Goal: Task Accomplishment & Management: Manage account settings

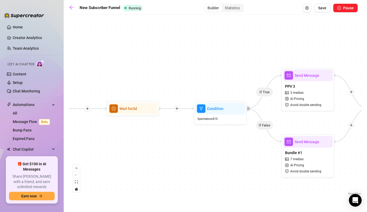
drag, startPoint x: 218, startPoint y: 145, endPoint x: 178, endPoint y: 139, distance: 39.8
click at [178, 139] on div "If True If False Wait for 3d Send Message Day 7: PPV Shower $ 15 , 2 medias Avo…" at bounding box center [215, 106] width 293 height 179
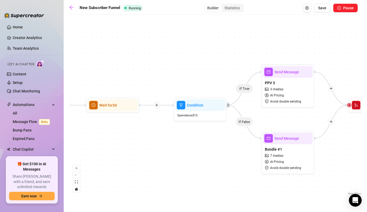
click at [156, 105] on icon "plus" at bounding box center [157, 105] width 4 height 4
click at [176, 123] on div "Message" at bounding box center [182, 123] width 39 height 9
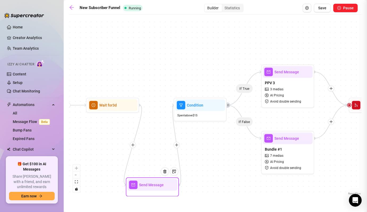
type textarea "Write your message here"
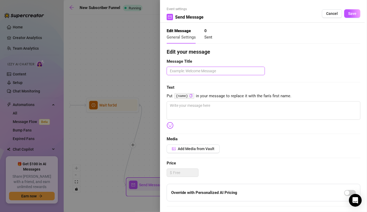
click at [206, 67] on textarea at bounding box center [216, 71] width 98 height 8
paste textarea "Day 15 – Themed / Costume PPV"
type textarea "Day 15 – Themed / Costume PPV"
click at [297, 77] on div "Edit your message Message Title Day 15 – Themed / Costume PPV Text Put {name} i…" at bounding box center [264, 164] width 194 height 232
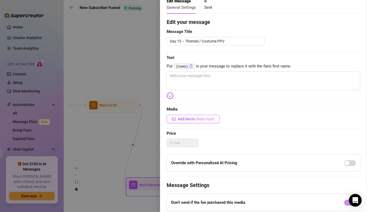
scroll to position [30, 0]
click at [192, 119] on span "Add Media from Vault" at bounding box center [196, 118] width 37 height 4
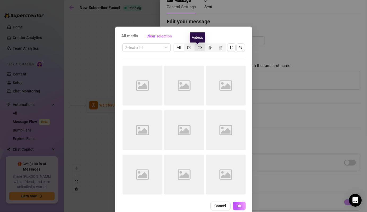
click at [198, 48] on icon "video-camera" at bounding box center [200, 47] width 4 height 3
click at [196, 45] on input "segmented control" at bounding box center [196, 45] width 0 height 0
click at [147, 46] on input "search" at bounding box center [143, 47] width 37 height 8
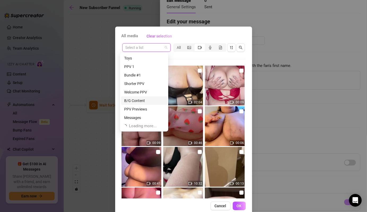
scroll to position [0, 0]
click at [150, 58] on div "[DATE] Bunny Set" at bounding box center [144, 58] width 40 height 6
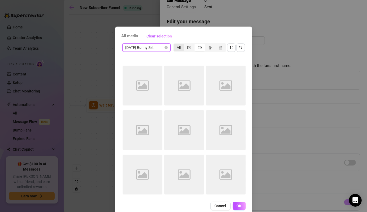
click at [178, 49] on div "All" at bounding box center [179, 47] width 10 height 7
click at [175, 45] on input "All" at bounding box center [175, 45] width 0 height 0
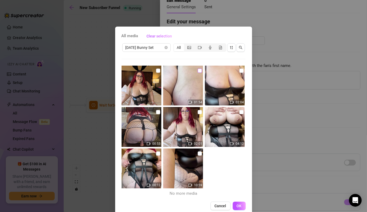
click at [198, 72] on input "checkbox" at bounding box center [200, 70] width 4 height 4
checkbox input "true"
click at [239, 69] on input "checkbox" at bounding box center [241, 70] width 4 height 4
checkbox input "true"
click at [239, 111] on input "checkbox" at bounding box center [241, 112] width 4 height 4
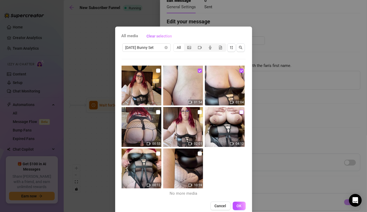
checkbox input "true"
click at [198, 110] on input "checkbox" at bounding box center [200, 112] width 4 height 4
checkbox input "true"
click at [156, 111] on input "checkbox" at bounding box center [158, 112] width 4 height 4
checkbox input "true"
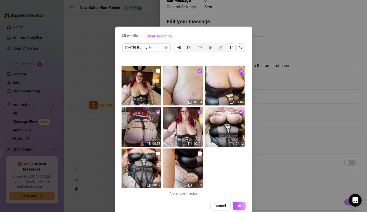
click at [156, 155] on input "checkbox" at bounding box center [158, 153] width 4 height 4
checkbox input "true"
click at [198, 154] on input "checkbox" at bounding box center [200, 153] width 4 height 4
checkbox input "true"
click at [156, 71] on input "checkbox" at bounding box center [158, 70] width 4 height 4
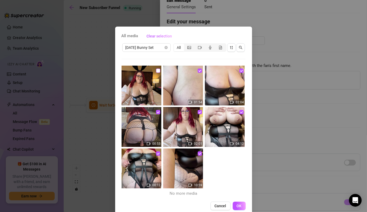
checkbox input "true"
click at [240, 207] on button "OK" at bounding box center [239, 205] width 13 height 8
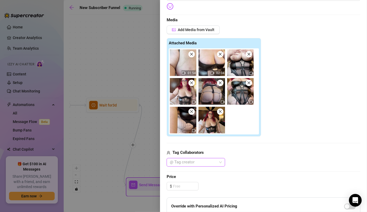
scroll to position [170, 0]
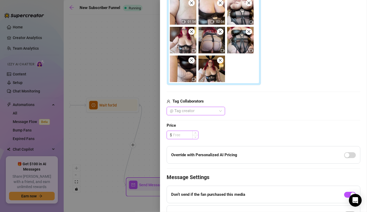
click at [187, 134] on input at bounding box center [185, 135] width 25 height 8
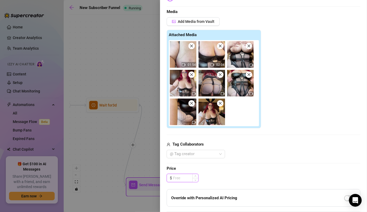
scroll to position [123, 0]
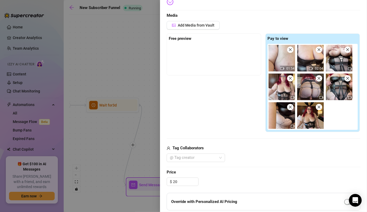
type input "20.00"
click at [249, 133] on div "Add Media from Vault Free preview Pay to view 01:54 02:04 Tag Collaborators @ T…" at bounding box center [264, 91] width 194 height 141
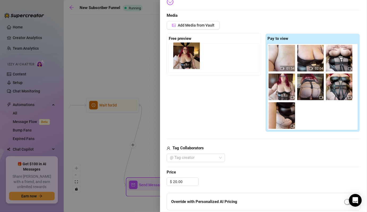
drag, startPoint x: 311, startPoint y: 115, endPoint x: 187, endPoint y: 55, distance: 137.7
click at [187, 55] on div "Free preview Pay to view 01:54 02:04" at bounding box center [264, 82] width 194 height 99
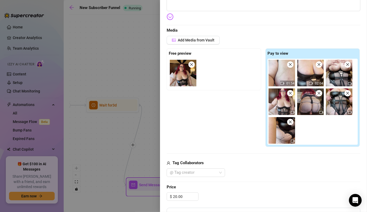
scroll to position [108, 0]
click at [290, 120] on icon "close" at bounding box center [290, 122] width 4 height 4
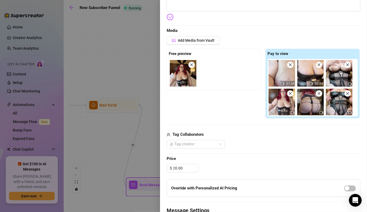
click at [288, 92] on icon "close" at bounding box center [290, 93] width 4 height 4
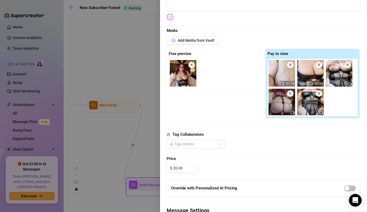
click at [288, 92] on icon "close" at bounding box center [290, 93] width 4 height 4
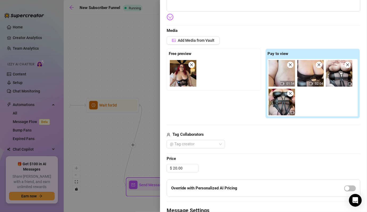
click at [288, 92] on icon "close" at bounding box center [290, 93] width 4 height 4
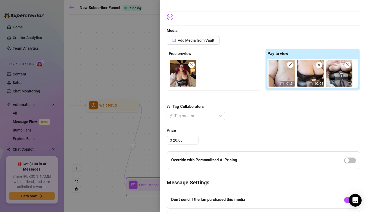
click at [289, 63] on icon "close" at bounding box center [290, 64] width 3 height 3
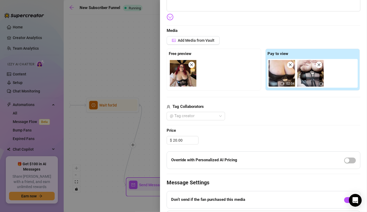
click at [289, 63] on icon "close" at bounding box center [290, 64] width 3 height 3
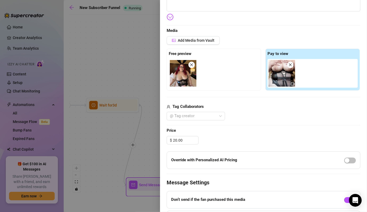
click at [289, 65] on icon "close" at bounding box center [290, 65] width 4 height 4
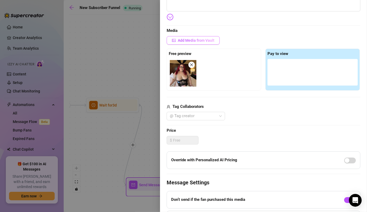
click at [201, 39] on span "Add Media from Vault" at bounding box center [196, 40] width 37 height 4
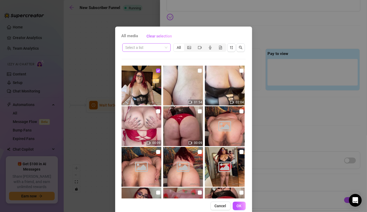
click at [163, 48] on span at bounding box center [146, 47] width 42 height 8
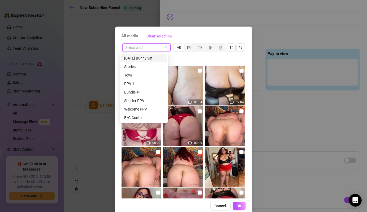
click at [135, 57] on div "[DATE] Bunny Set" at bounding box center [144, 58] width 40 height 6
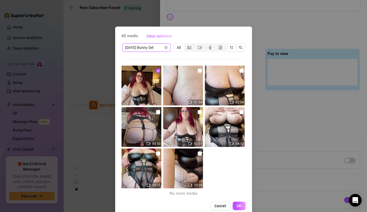
scroll to position [8, 0]
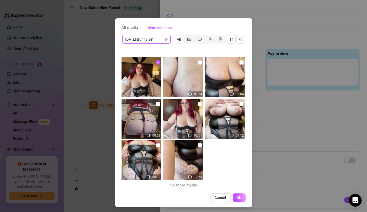
click at [156, 145] on input "checkbox" at bounding box center [158, 145] width 4 height 4
checkbox input "true"
click at [237, 197] on span "OK" at bounding box center [239, 197] width 5 height 4
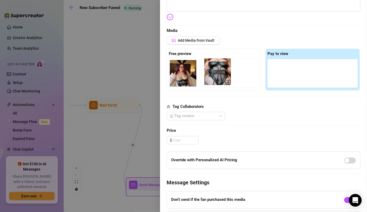
drag, startPoint x: 278, startPoint y: 74, endPoint x: 213, endPoint y: 73, distance: 64.7
click at [213, 73] on div "Free preview Pay to view" at bounding box center [264, 70] width 194 height 42
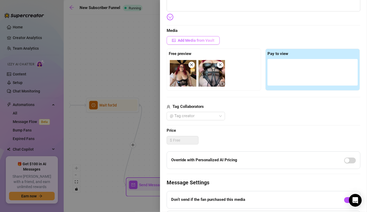
click at [199, 39] on span "Add Media from Vault" at bounding box center [196, 40] width 37 height 4
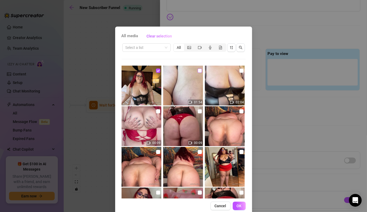
click at [198, 69] on input "checkbox" at bounding box center [200, 70] width 4 height 4
checkbox input "true"
click at [163, 48] on span at bounding box center [146, 47] width 42 height 8
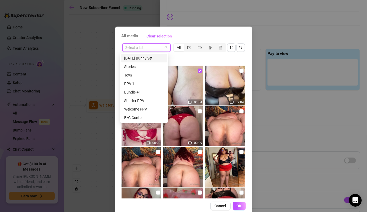
click at [154, 62] on div "[DATE] Bunny Set" at bounding box center [144, 58] width 46 height 8
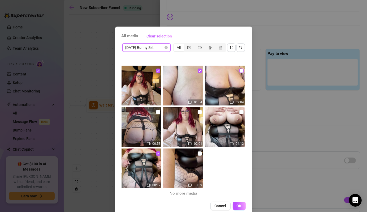
click at [239, 70] on input "checkbox" at bounding box center [241, 70] width 4 height 4
checkbox input "true"
click at [156, 113] on input "checkbox" at bounding box center [158, 112] width 4 height 4
checkbox input "true"
click at [198, 112] on input "checkbox" at bounding box center [200, 112] width 4 height 4
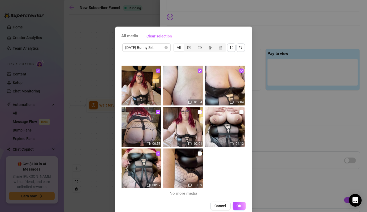
checkbox input "true"
click at [239, 112] on input "checkbox" at bounding box center [241, 112] width 4 height 4
checkbox input "true"
click at [198, 153] on input "checkbox" at bounding box center [200, 153] width 4 height 4
checkbox input "true"
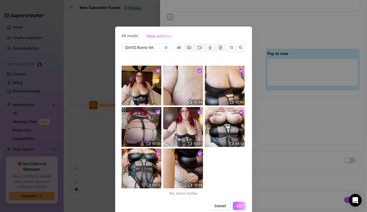
click at [238, 204] on span "OK" at bounding box center [239, 205] width 5 height 4
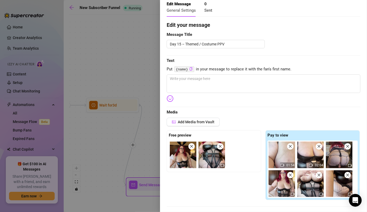
scroll to position [25, 0]
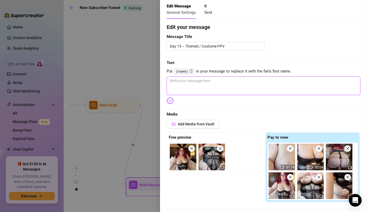
click at [204, 88] on textarea at bounding box center [264, 85] width 194 height 19
paste textarea "Playboy Bunny themed bundle 🐰💖 Includes: ✨ 10min masturbation video using my wa…"
type textarea "Playboy Bunny themed bundle 🐰💖 Includes: ✨ 10min masturbation video using my wa…"
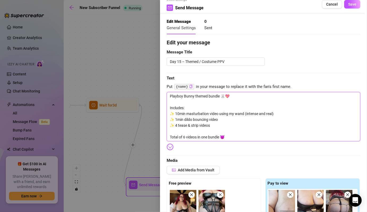
scroll to position [9, 0]
type textarea "Playboy Bunny themed bundle 🐰💖 Includes: ✨ 10min masturbation video using my wa…"
drag, startPoint x: 223, startPoint y: 127, endPoint x: 158, endPoint y: 106, distance: 68.2
click at [158, 106] on div "Event settings Send Message Cancel Save Edit Message General Settings 0 Sent Ed…" at bounding box center [183, 106] width 367 height 212
paste textarea "This set includes: ✨ A full 10min masturbation session with my wand (intense, r…"
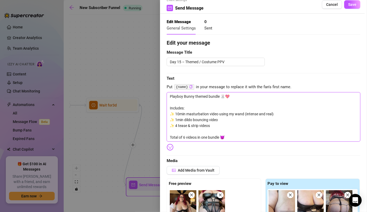
type textarea "Playboy Bunny themed bundle 🐰💖 This set includes: ✨ A full 10min masturbation s…"
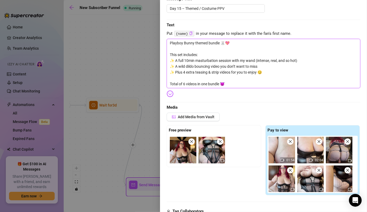
scroll to position [58, 0]
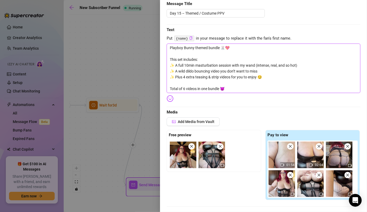
type textarea "Playboy Bunny themed bundle 🐰💖 This set includes: ✨ A full 10min masturbation s…"
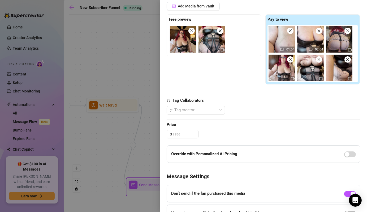
scroll to position [173, 0]
click at [181, 134] on input at bounding box center [185, 134] width 25 height 8
drag, startPoint x: 177, startPoint y: 132, endPoint x: 170, endPoint y: 132, distance: 7.2
click at [170, 132] on div "$" at bounding box center [183, 133] width 32 height 8
click at [243, 123] on span "Price" at bounding box center [264, 124] width 194 height 6
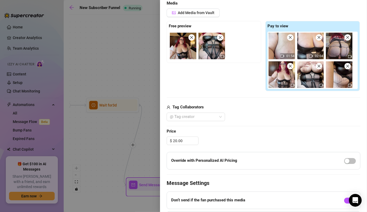
scroll to position [165, 0]
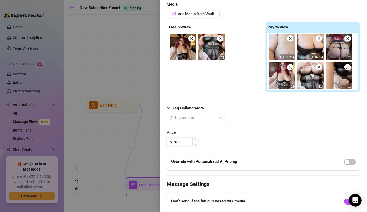
click at [176, 140] on input "20.00" at bounding box center [185, 142] width 25 height 8
click at [214, 142] on div "$ 25.00" at bounding box center [264, 141] width 194 height 8
click at [177, 142] on input "25.00" at bounding box center [185, 142] width 25 height 8
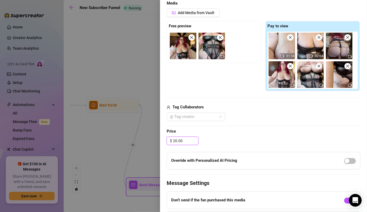
scroll to position [221, 0]
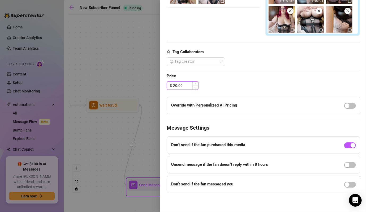
click at [177, 84] on input "20.00" at bounding box center [185, 85] width 25 height 8
type input "25.00"
click at [242, 89] on div "Edit your message Message Title Day 15 – Themed / Costume PPV Text Put {name} i…" at bounding box center [264, 9] width 194 height 367
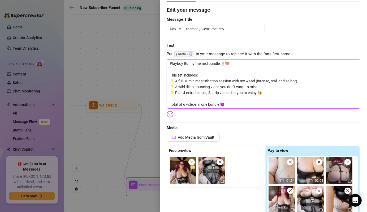
scroll to position [0, 0]
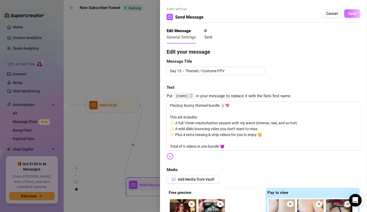
click at [348, 13] on span "Save" at bounding box center [352, 13] width 8 height 4
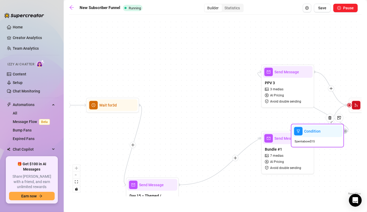
drag, startPoint x: 246, startPoint y: 119, endPoint x: 300, endPoint y: 132, distance: 55.7
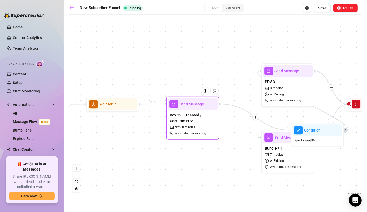
drag, startPoint x: 178, startPoint y: 182, endPoint x: 197, endPoint y: 105, distance: 79.8
click at [197, 105] on div at bounding box center [206, 94] width 23 height 27
click at [323, 10] on span "Save" at bounding box center [322, 8] width 8 height 4
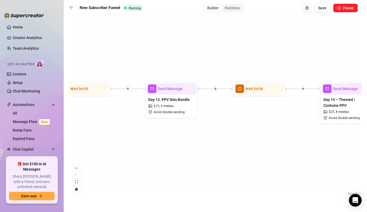
drag, startPoint x: 93, startPoint y: 142, endPoint x: 224, endPoint y: 138, distance: 130.5
click at [224, 138] on div "If True If False Send Message Day 15 – Themed / Costume PPV $ 25 , 8 medias Avo…" at bounding box center [215, 106] width 293 height 179
click at [176, 98] on span "Day 12: PPV Solo Bundle" at bounding box center [168, 100] width 41 height 6
type textarea "Hey babe 😘 I’ve got a special mini bundle just for you… naughty videos you have…"
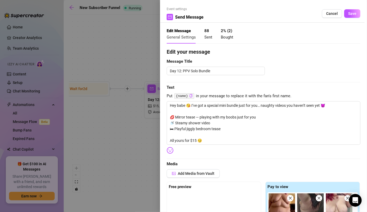
click at [123, 133] on div at bounding box center [183, 106] width 367 height 212
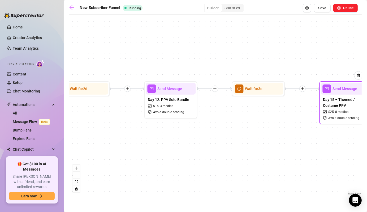
click at [324, 117] on icon "safety-certificate" at bounding box center [325, 118] width 4 height 4
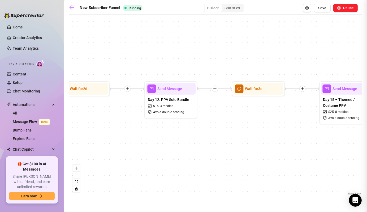
type textarea "Playboy Bunny themed bundle 🐰💖 This set includes: ✨ A full 10min masturbation s…"
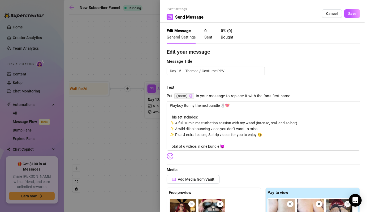
click at [121, 162] on div at bounding box center [183, 106] width 367 height 212
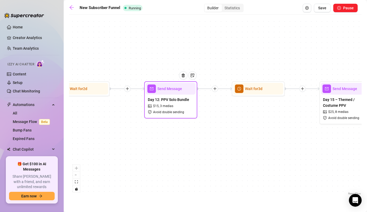
click at [163, 99] on span "Day 12: PPV Solo Bundle" at bounding box center [168, 100] width 41 height 6
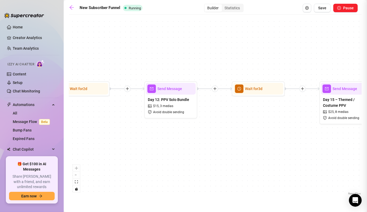
type textarea "Hey babe 😘 I’ve got a special mini bundle just for you… naughty videos you have…"
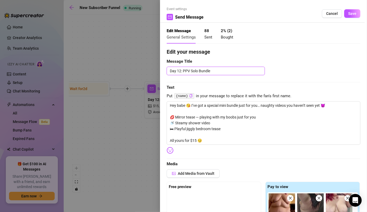
drag, startPoint x: 230, startPoint y: 70, endPoint x: 191, endPoint y: 72, distance: 39.0
click at [191, 72] on textarea "Day 12: PPV Solo Bundle" at bounding box center [216, 71] width 98 height 8
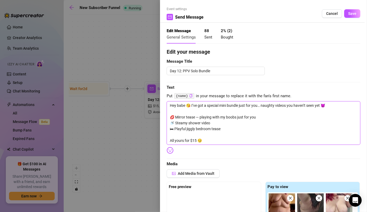
drag, startPoint x: 332, startPoint y: 107, endPoint x: 158, endPoint y: 100, distance: 174.4
click at [158, 100] on div "Event settings Send Message Cancel Save Edit Message General Settings 88 Sent 2…" at bounding box center [183, 106] width 367 height 212
paste textarea "Solo Bundle"
type textarea "Solo Bundle 💋 Mirror tease — playing with my boobs just for you 🚿 Steamy shower…"
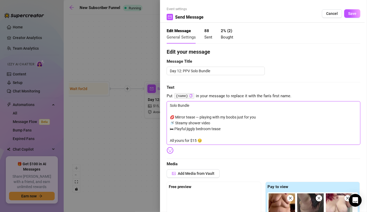
click at [177, 107] on textarea "Solo Bundle 💋 Mirror tease — playing with my boobs just for you 🚿 Steamy shower…" at bounding box center [264, 122] width 194 height 43
type textarea "Hey babe 😘 I’ve got a special mini bundle just for you… naughty videos you have…"
paste textarea "Solo Bundle"
type textarea "Solo Bundle 💋 Mirror tease — playing with my boobs just for you 🚿 Steamy shower…"
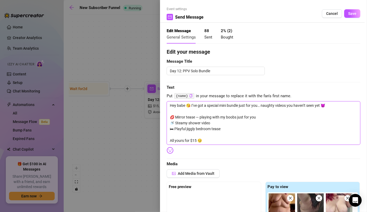
type textarea "Solo Bundle 💋 Mirror tease — playing with my boobs just for you 🚿 Steamy shower…"
click at [178, 107] on textarea "Solo Bundle 💋 Mirror tease — playing with my boobs just for you 🚿 Steamy shower…" at bounding box center [264, 122] width 194 height 43
type textarea "Solo MBundle 💋 Mirror tease — playing with my boobs just for you 🚿 Steamy showe…"
type textarea "Solo MiBundle 💋 Mirror tease — playing with my boobs just for you 🚿 Steamy show…"
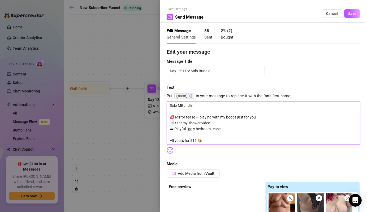
type textarea "Solo MiBundle 💋 Mirror tease — playing with my boobs just for you 🚿 Steamy show…"
type textarea "Solo MinBundle 💋 Mirror tease — playing with my boobs just for you 🚿 Steamy sho…"
type textarea "Solo MiniBundle 💋 Mirror tease — playing with my boobs just for you 🚿 Steamy sh…"
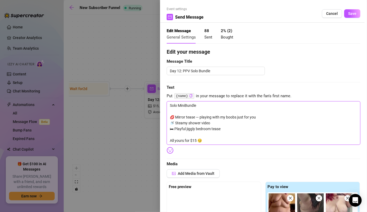
type textarea "Solo Mini Bundle 💋 Mirror tease — playing with my boobs just for you 🚿 Steamy s…"
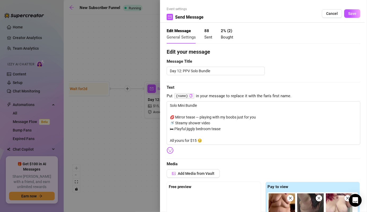
click at [142, 134] on div at bounding box center [183, 106] width 367 height 212
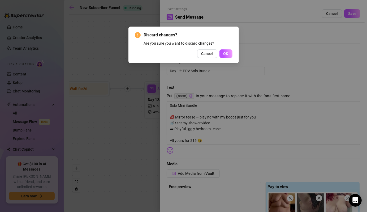
click at [224, 48] on div "Discard changes? Are you sure you want to discard changes? Cancel OK" at bounding box center [184, 45] width 98 height 26
click at [224, 52] on span "OK" at bounding box center [225, 53] width 5 height 4
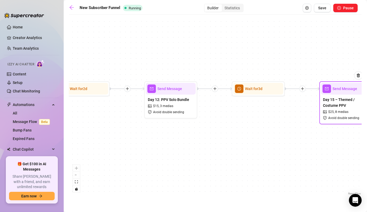
click at [334, 97] on span "Day 15 – Themed / Costume PPV" at bounding box center [346, 103] width 46 height 12
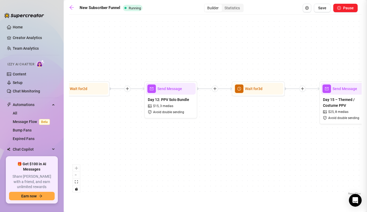
type textarea "Playboy Bunny themed bundle 🐰💖 This set includes: ✨ A full 10min masturbation s…"
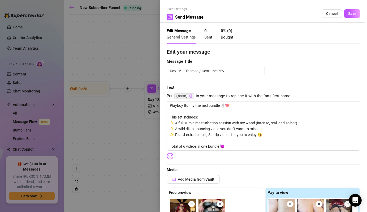
click at [109, 160] on div at bounding box center [183, 106] width 367 height 212
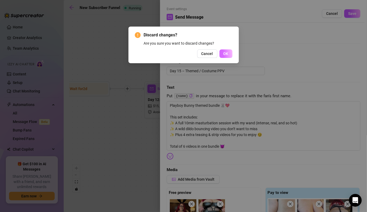
click at [224, 54] on span "OK" at bounding box center [225, 53] width 5 height 4
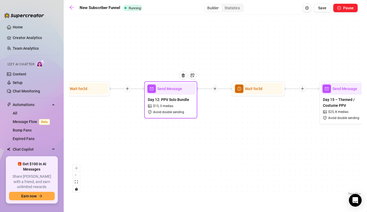
click at [172, 91] on span "Send Message" at bounding box center [170, 89] width 25 height 6
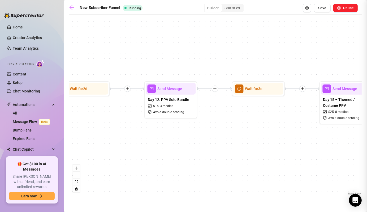
type textarea "Hey babe 😘 I’ve got a special mini bundle just for you… naughty videos you have…"
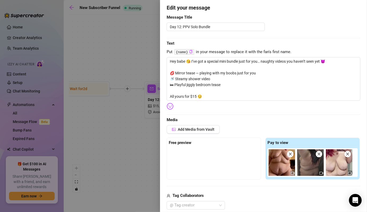
scroll to position [47, 0]
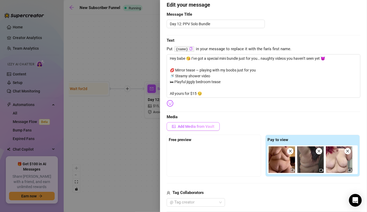
click at [197, 125] on span "Add Media from Vault" at bounding box center [196, 126] width 37 height 4
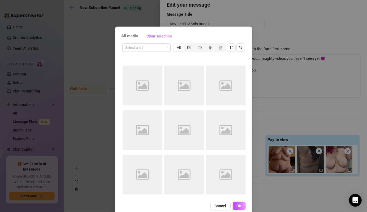
click at [268, 117] on div "All media Clear selection Select a list All Image placeholder Image placeholder…" at bounding box center [183, 106] width 367 height 212
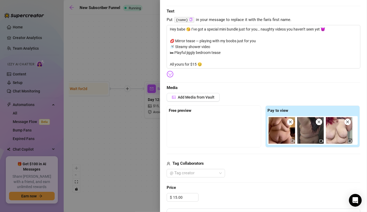
scroll to position [86, 0]
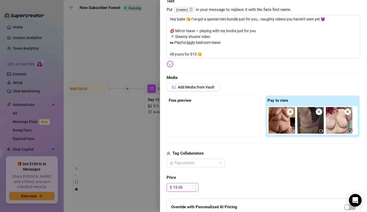
click at [177, 185] on input "15.00" at bounding box center [185, 187] width 25 height 8
type input "10.00"
click at [259, 172] on div at bounding box center [264, 172] width 194 height 0
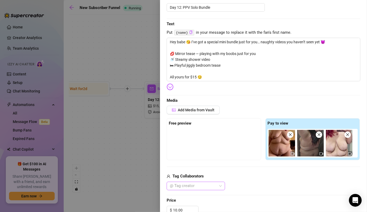
scroll to position [63, 0]
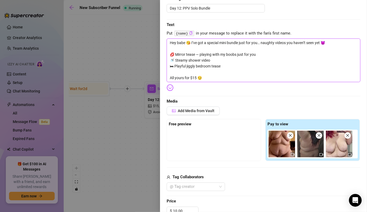
click at [197, 79] on textarea "Hey babe 😘 I’ve got a special mini bundle just for you… naughty videos you have…" at bounding box center [264, 59] width 194 height 43
type textarea "Hey babe 😘 I’ve got a special mini bundle just for you… naughty videos you have…"
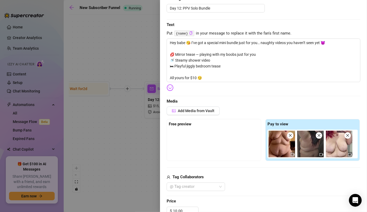
click at [236, 102] on span "Media" at bounding box center [264, 101] width 194 height 6
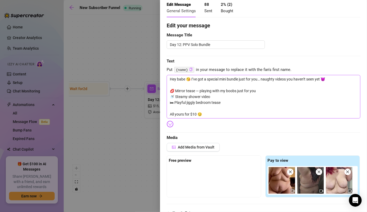
scroll to position [26, 0]
click at [332, 84] on textarea "Hey babe 😘 I’ve got a special mini bundle just for you… naughty videos you have…" at bounding box center [264, 96] width 194 height 43
click at [221, 81] on textarea "Hey babe 😘 I’ve got a special mini bundle just for you… naughty videos you have…" at bounding box center [264, 96] width 194 height 43
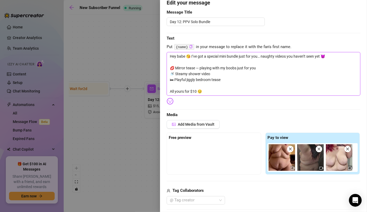
scroll to position [55, 0]
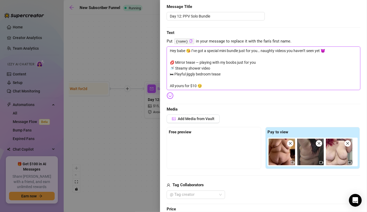
click at [278, 155] on img at bounding box center [281, 151] width 27 height 27
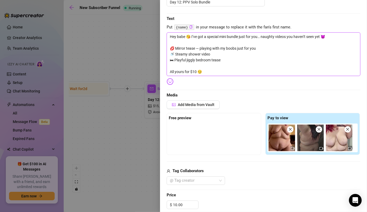
click at [291, 146] on icon "video-camera" at bounding box center [293, 148] width 4 height 4
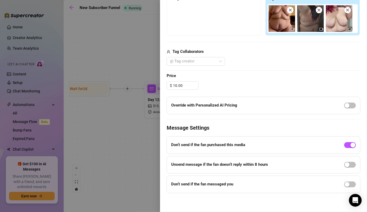
scroll to position [0, 0]
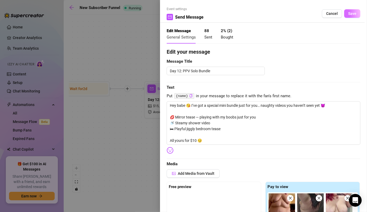
click at [348, 13] on span "Save" at bounding box center [352, 13] width 8 height 4
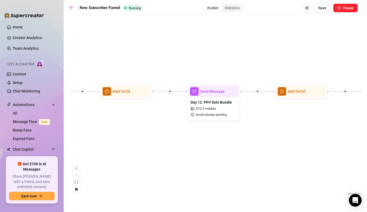
drag, startPoint x: 168, startPoint y: 136, endPoint x: 247, endPoint y: 143, distance: 80.1
click at [247, 143] on div "If True If False Send Message Day 15 – Themed / Costume PPV $ 25 , 8 medias Avo…" at bounding box center [215, 106] width 293 height 179
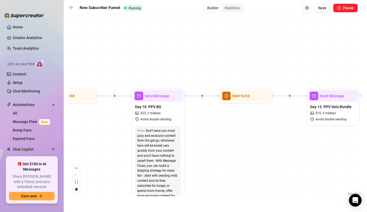
drag, startPoint x: 123, startPoint y: 138, endPoint x: 206, endPoint y: 139, distance: 82.5
click at [206, 139] on div "If True If False Send Message Day 15 – Themed / Costume PPV $ 25 , 8 medias Avo…" at bounding box center [215, 106] width 293 height 179
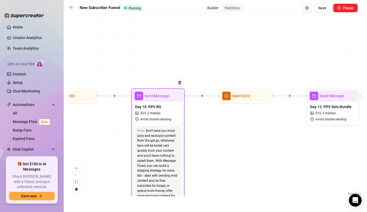
click at [158, 100] on div "Send Message" at bounding box center [158, 96] width 50 height 12
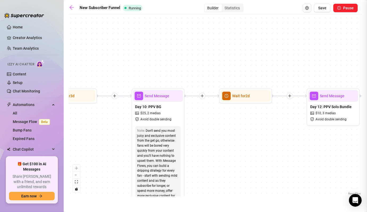
type textarea "Spontaneous B/G vid—I was already naked and taking pictures, so why not let him…"
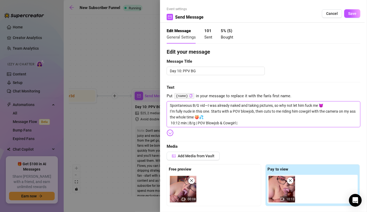
click at [196, 123] on textarea "Spontaneous B/G vid—I was already naked and taking pictures, so why not let him…" at bounding box center [264, 114] width 194 height 26
type textarea "Spontaneous B/G vid—I was already naked and taking pictures, so why not let him…"
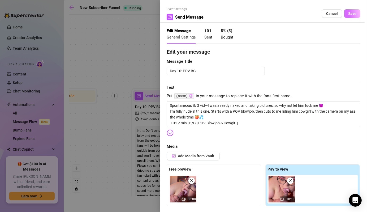
click at [350, 15] on span "Save" at bounding box center [352, 13] width 8 height 4
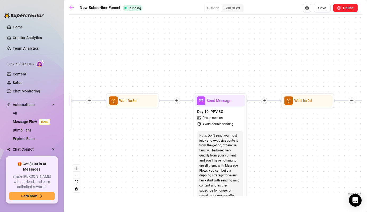
drag, startPoint x: 228, startPoint y: 156, endPoint x: 280, endPoint y: 160, distance: 52.1
click at [289, 161] on div "If True If False Send Message Day 15 – Themed / Costume PPV $ 25 , 8 medias Avo…" at bounding box center [215, 106] width 293 height 179
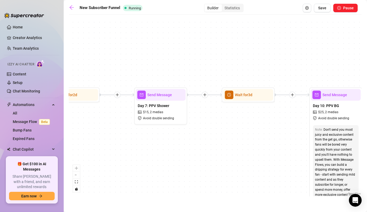
drag, startPoint x: 140, startPoint y: 163, endPoint x: 257, endPoint y: 158, distance: 116.6
click at [257, 158] on div "If True If False Send Message Day 15 – Themed / Costume PPV $ 25 , 8 medias Avo…" at bounding box center [215, 106] width 293 height 179
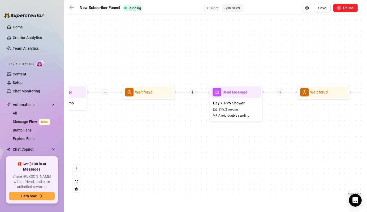
drag, startPoint x: 142, startPoint y: 172, endPoint x: 217, endPoint y: 169, distance: 75.4
click at [217, 169] on div "If True If False Send Message Day 15 – Themed / Costume PPV $ 25 , 8 medias Avo…" at bounding box center [215, 106] width 293 height 179
click at [230, 112] on div "Day 7: PPV Shower $ 15 , 2 medias Avoid double sending" at bounding box center [236, 109] width 50 height 22
type textarea "Step into the shower with me… clothes clinging before I slide them off. Every c…"
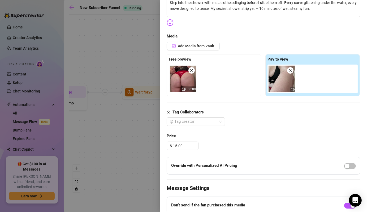
scroll to position [103, 0]
click at [139, 145] on div at bounding box center [183, 106] width 367 height 212
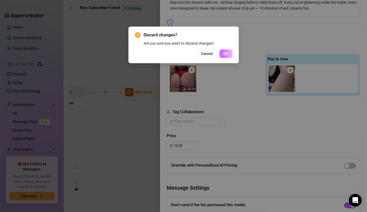
click at [223, 53] on span "OK" at bounding box center [225, 53] width 5 height 4
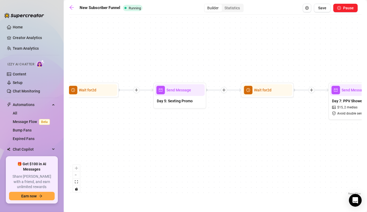
drag, startPoint x: 152, startPoint y: 147, endPoint x: 282, endPoint y: 145, distance: 129.4
click at [282, 145] on div "If True If False Send Message Day 15 – Themed / Costume PPV $ 25 , 8 medias Avo…" at bounding box center [215, 106] width 293 height 179
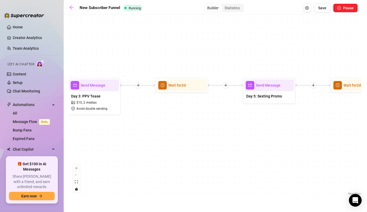
drag, startPoint x: 149, startPoint y: 153, endPoint x: 228, endPoint y: 150, distance: 79.6
click at [228, 150] on div "If True If False Send Message Day 15 – Themed / Costume PPV $ 25 , 8 medias Avo…" at bounding box center [215, 106] width 293 height 179
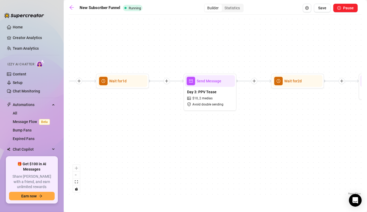
drag, startPoint x: 128, startPoint y: 164, endPoint x: 232, endPoint y: 159, distance: 104.9
click at [232, 159] on div "If True If False Send Message Day 15 – Themed / Costume PPV $ 25 , 8 medias Avo…" at bounding box center [215, 106] width 293 height 179
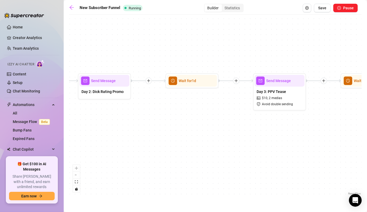
drag, startPoint x: 131, startPoint y: 145, endPoint x: 242, endPoint y: 147, distance: 110.9
click at [242, 147] on div "If True If False Send Message Day 15 – Themed / Costume PPV $ 25 , 8 medias Avo…" at bounding box center [215, 106] width 293 height 179
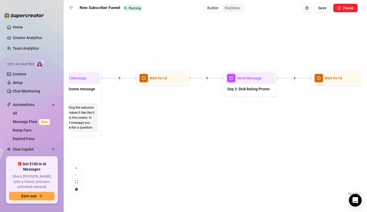
drag, startPoint x: 159, startPoint y: 153, endPoint x: 213, endPoint y: 149, distance: 54.7
click at [247, 152] on div "If True If False Send Message Day 15 – Themed / Costume PPV $ 25 , 8 medias Avo…" at bounding box center [215, 106] width 293 height 179
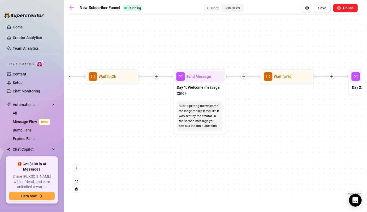
drag, startPoint x: 133, startPoint y: 150, endPoint x: 238, endPoint y: 149, distance: 104.8
click at [238, 149] on div "If True If False Send Message Day 15 – Themed / Costume PPV $ 25 , 8 medias Avo…" at bounding box center [215, 106] width 293 height 179
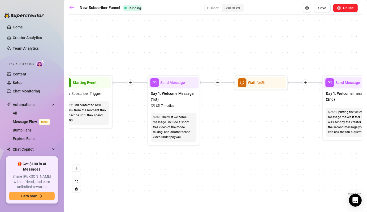
drag, startPoint x: 96, startPoint y: 167, endPoint x: 245, endPoint y: 173, distance: 149.2
click at [245, 173] on div "If True If False Send Message Day 15 – Themed / Costume PPV $ 25 , 8 medias Avo…" at bounding box center [215, 106] width 293 height 179
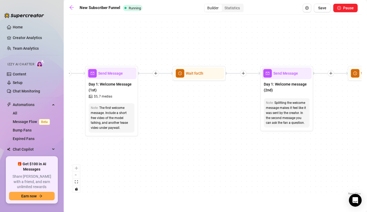
drag, startPoint x: 181, startPoint y: 167, endPoint x: 82, endPoint y: 156, distance: 99.5
click at [82, 156] on div "If True If False Send Message Day 15 – Themed / Costume PPV $ 25 , 8 medias Avo…" at bounding box center [215, 106] width 293 height 179
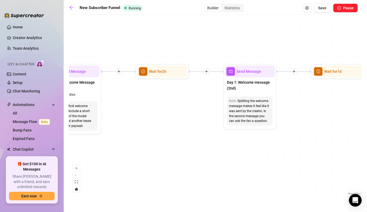
drag, startPoint x: 188, startPoint y: 154, endPoint x: 113, endPoint y: 162, distance: 75.7
click at [113, 162] on div "If True If False Send Message Day 15 – Themed / Costume PPV $ 25 , 8 medias Avo…" at bounding box center [215, 106] width 293 height 179
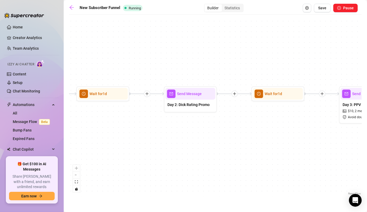
drag, startPoint x: 270, startPoint y: 168, endPoint x: 138, endPoint y: 168, distance: 132.1
click at [130, 176] on div "If True If False Send Message Day 15 – Themed / Costume PPV $ 25 , 8 medias Avo…" at bounding box center [215, 106] width 293 height 179
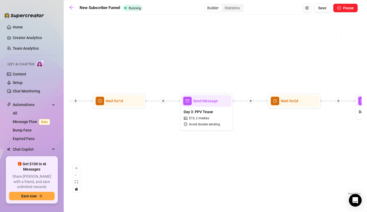
drag, startPoint x: 258, startPoint y: 151, endPoint x: 140, endPoint y: 156, distance: 117.3
click at [140, 156] on div "If True If False Send Message Day 15 – Themed / Costume PPV $ 25 , 8 medias Avo…" at bounding box center [215, 106] width 293 height 179
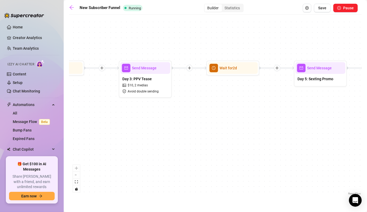
drag, startPoint x: 271, startPoint y: 159, endPoint x: 210, endPoint y: 126, distance: 69.8
click at [210, 126] on div "If True If False Send Message Day 15 – Themed / Costume PPV $ 25 , 8 medias Avo…" at bounding box center [215, 106] width 293 height 179
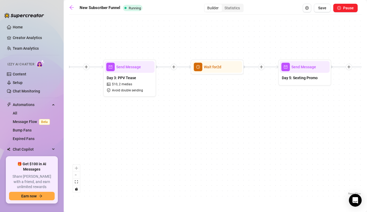
drag, startPoint x: 255, startPoint y: 134, endPoint x: 239, endPoint y: 133, distance: 16.5
click at [239, 133] on div "If True If False Send Message Day 15 – Themed / Costume PPV $ 25 , 8 medias Avo…" at bounding box center [215, 106] width 293 height 179
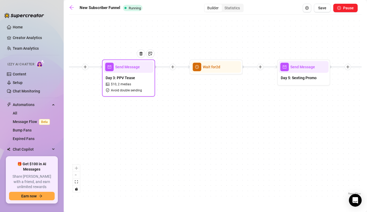
click at [143, 76] on div "Day 3: PPV Tease $ 10 , 2 medias Avoid double sending" at bounding box center [129, 84] width 50 height 22
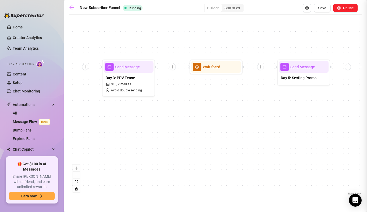
type textarea "I couldn’t wait to show you this one 😈 I slipped into a tiny red two-piece just…"
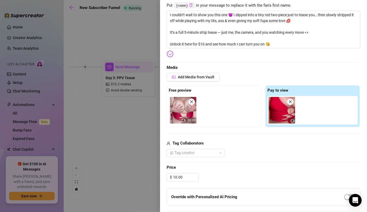
scroll to position [88, 0]
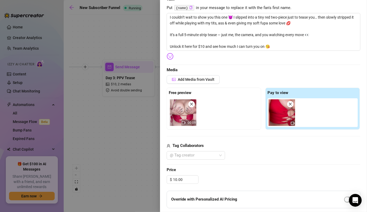
click at [139, 151] on div at bounding box center [183, 106] width 367 height 212
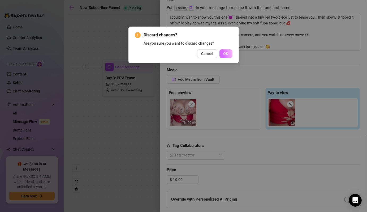
click at [226, 56] on button "OK" at bounding box center [225, 53] width 13 height 8
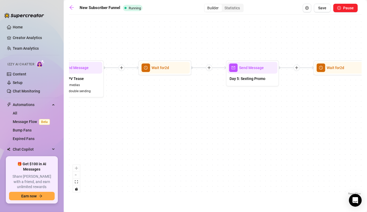
drag, startPoint x: 214, startPoint y: 138, endPoint x: 163, endPoint y: 139, distance: 51.2
click at [163, 139] on div "If True If False Send Message Day 15 – Themed / Costume PPV $ 25 , 8 medias Avo…" at bounding box center [215, 106] width 293 height 179
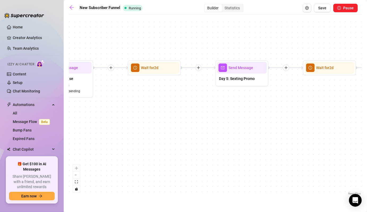
drag, startPoint x: 276, startPoint y: 143, endPoint x: 181, endPoint y: 149, distance: 95.4
click at [181, 149] on div "If True If False Send Message Day 15 – Themed / Costume PPV $ 25 , 8 medias Avo…" at bounding box center [215, 106] width 293 height 179
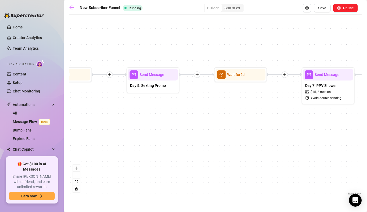
drag, startPoint x: 272, startPoint y: 138, endPoint x: 168, endPoint y: 144, distance: 104.4
click at [168, 144] on div "If True If False Send Message Day 15 – Themed / Costume PPV $ 25 , 8 medias Avo…" at bounding box center [215, 106] width 293 height 179
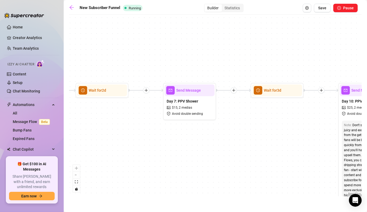
drag, startPoint x: 251, startPoint y: 147, endPoint x: 217, endPoint y: 157, distance: 35.5
click at [217, 157] on div "If True If False Send Message Day 15 – Themed / Costume PPV $ 25 , 8 medias Avo…" at bounding box center [215, 106] width 293 height 179
click at [194, 95] on div "Send Message" at bounding box center [190, 90] width 50 height 12
type textarea "Step into the shower with me… clothes clinging before I slide them off. Every c…"
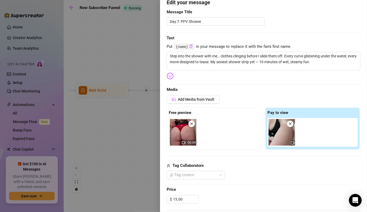
scroll to position [50, 0]
click at [176, 198] on input "15.00" at bounding box center [185, 199] width 25 height 8
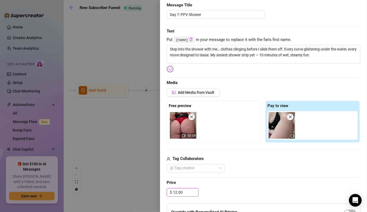
scroll to position [57, 0]
type input "12.00"
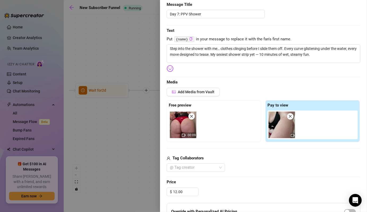
click at [168, 162] on div "Tag Collaborators @ Tag creator" at bounding box center [264, 163] width 194 height 17
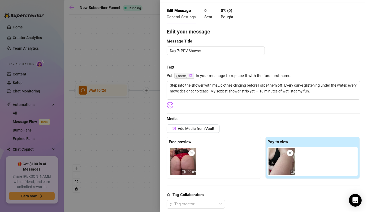
scroll to position [0, 0]
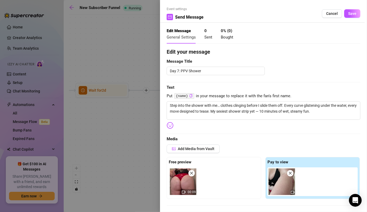
click at [348, 19] on div "Event settings Send Message Cancel Save" at bounding box center [264, 15] width 194 height 16
click at [348, 15] on span "Save" at bounding box center [352, 13] width 8 height 4
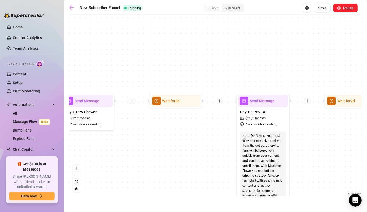
drag, startPoint x: 293, startPoint y: 147, endPoint x: 190, endPoint y: 158, distance: 104.0
click at [190, 158] on div "If True If False Send Message Day 15 – Themed / Costume PPV $ 25 , 8 medias Avo…" at bounding box center [215, 106] width 293 height 179
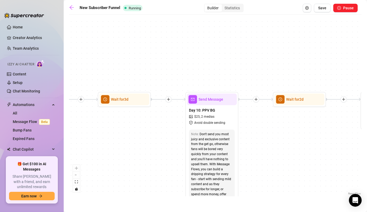
drag, startPoint x: 223, startPoint y: 162, endPoint x: 175, endPoint y: 160, distance: 47.8
click at [175, 160] on div "If True If False Send Message Day 15 – Themed / Costume PPV $ 25 , 8 medias Avo…" at bounding box center [215, 106] width 293 height 179
click at [210, 107] on div "Day 10: PPV BG $ 25 , 2 medias Avoid double sending" at bounding box center [212, 116] width 50 height 22
type textarea "Spontaneous B/G vid—I was already naked and taking pictures, so why not let him…"
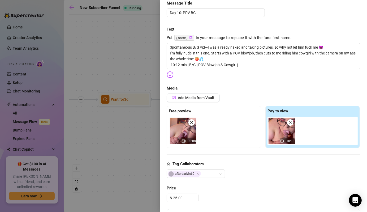
scroll to position [62, 0]
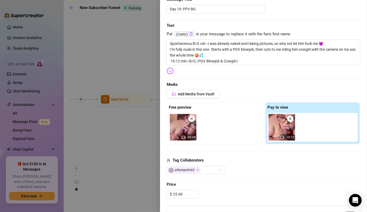
click at [124, 167] on div at bounding box center [183, 106] width 367 height 212
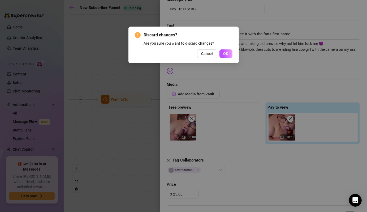
click at [217, 58] on div "Discard changes? Are you sure you want to discard changes? Cancel OK" at bounding box center [183, 45] width 110 height 37
click at [229, 52] on button "OK" at bounding box center [225, 53] width 13 height 8
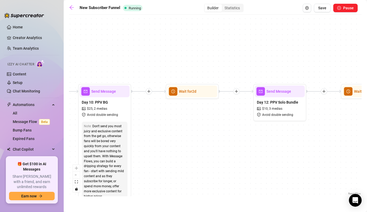
drag, startPoint x: 267, startPoint y: 136, endPoint x: 134, endPoint y: 128, distance: 132.3
click at [134, 128] on div "If True If False Send Message Day 15 – Themed / Costume PPV $ 25 , 8 medias Avo…" at bounding box center [215, 106] width 293 height 179
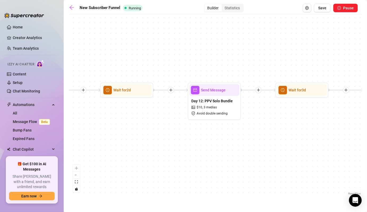
drag, startPoint x: 220, startPoint y: 128, endPoint x: 178, endPoint y: 127, distance: 42.7
click at [178, 127] on div "If True If False Send Message Day 15 – Themed / Costume PPV $ 25 , 8 medias Avo…" at bounding box center [215, 106] width 293 height 179
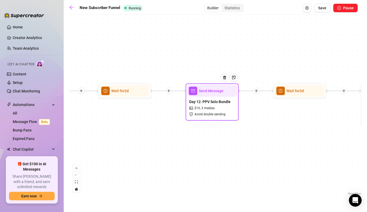
click at [216, 94] on div at bounding box center [226, 81] width 23 height 27
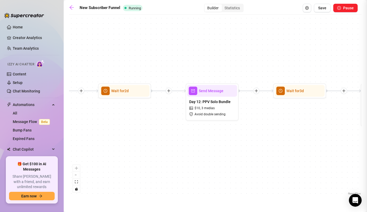
type textarea "Hey babe 😘 I’ve got a special mini bundle just for you… naughty videos you have…"
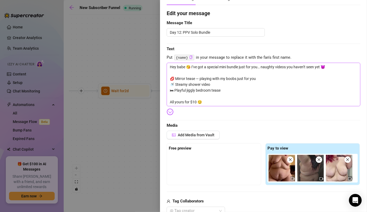
scroll to position [39, 0]
click at [144, 156] on div at bounding box center [183, 106] width 367 height 212
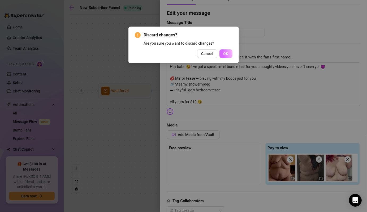
click at [226, 57] on button "OK" at bounding box center [225, 53] width 13 height 8
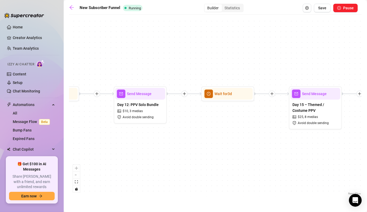
drag, startPoint x: 255, startPoint y: 146, endPoint x: 184, endPoint y: 149, distance: 71.9
click at [184, 149] on div "If True If False Send Message Day 15 – Themed / Costume PPV $ 25 , 8 medias Avo…" at bounding box center [215, 106] width 293 height 179
click at [147, 98] on div "Send Message" at bounding box center [140, 94] width 50 height 12
type textarea "Hey babe 😘 I’ve got a special mini bundle just for you… naughty videos you have…"
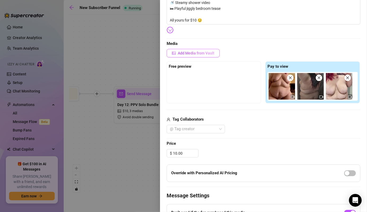
scroll to position [120, 0]
click at [123, 171] on div at bounding box center [183, 106] width 367 height 212
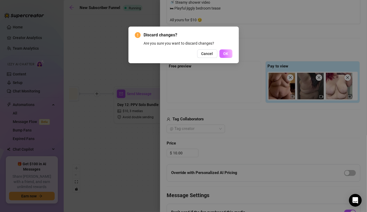
click at [225, 53] on span "OK" at bounding box center [225, 53] width 5 height 4
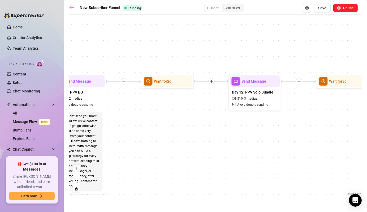
drag, startPoint x: 216, startPoint y: 159, endPoint x: 330, endPoint y: 146, distance: 115.2
click at [330, 146] on div "If True If False Send Message Day 15 – Themed / Costume PPV $ 25 , 8 medias Avo…" at bounding box center [215, 106] width 293 height 179
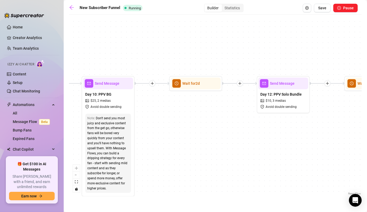
drag, startPoint x: 180, startPoint y: 148, endPoint x: 179, endPoint y: 152, distance: 4.4
click at [179, 152] on div "If True If False Send Message Day 15 – Themed / Costume PPV $ 25 , 8 medias Avo…" at bounding box center [215, 106] width 293 height 179
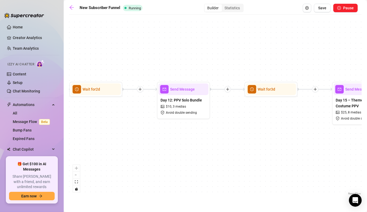
drag, startPoint x: 250, startPoint y: 153, endPoint x: 180, endPoint y: 157, distance: 70.1
click at [180, 157] on div "If True If False Send Message Day 15 – Themed / Costume PPV $ 25 , 8 medias Avo…" at bounding box center [215, 106] width 293 height 179
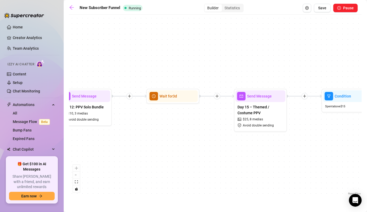
drag, startPoint x: 243, startPoint y: 156, endPoint x: 133, endPoint y: 165, distance: 110.7
click at [133, 165] on div "If True If False Send Message Day 15 – Themed / Costume PPV $ 25 , 8 medias Avo…" at bounding box center [215, 106] width 293 height 179
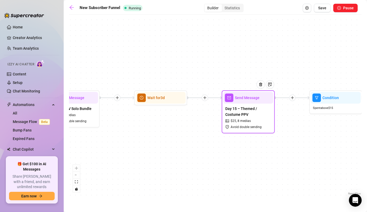
click at [246, 107] on span "Day 15 – Themed / Costume PPV" at bounding box center [248, 112] width 46 height 12
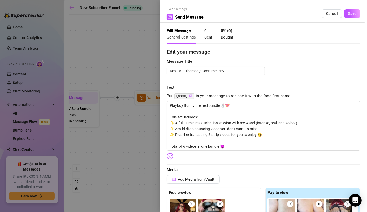
type textarea "Playboy Bunny themed bundle 🐰💖 This set includes: ✨ A full 10min masturbation s…"
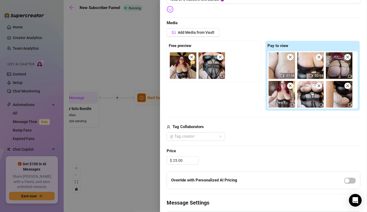
scroll to position [147, 0]
click at [176, 159] on input "25.00" at bounding box center [185, 160] width 25 height 8
type input "20.00"
click at [247, 137] on div "@ Tag creator" at bounding box center [264, 136] width 194 height 8
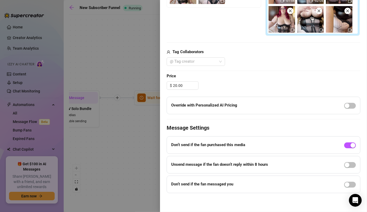
scroll to position [0, 0]
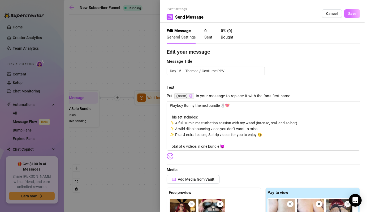
click at [345, 10] on button "Save" at bounding box center [352, 13] width 16 height 8
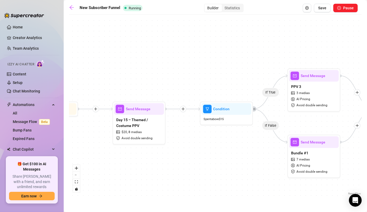
drag, startPoint x: 306, startPoint y: 146, endPoint x: 197, endPoint y: 158, distance: 109.8
click at [197, 158] on div "If True If False Send Message Day 15 – Themed / Costume PPV $ 20 , 8 medias Avo…" at bounding box center [215, 106] width 293 height 179
click at [323, 10] on button "Save" at bounding box center [322, 8] width 17 height 8
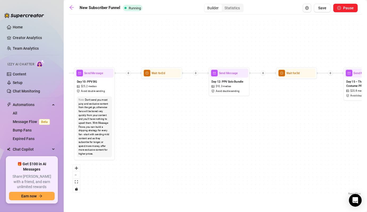
drag, startPoint x: 271, startPoint y: 130, endPoint x: 203, endPoint y: 130, distance: 67.4
click at [203, 130] on div "If True If False Send Message Day 15 – Themed / Costume PPV $ 20 , 8 medias Avo…" at bounding box center [215, 106] width 293 height 179
drag, startPoint x: 224, startPoint y: 145, endPoint x: 155, endPoint y: 149, distance: 69.1
click at [155, 149] on div "If True If False Send Message Day 15 – Themed / Costume PPV $ 20 , 8 medias Avo…" at bounding box center [215, 106] width 293 height 179
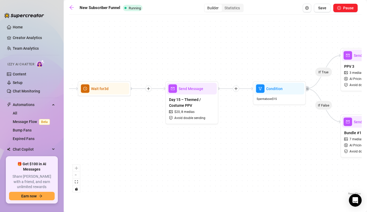
drag, startPoint x: 124, startPoint y: 162, endPoint x: 152, endPoint y: 162, distance: 27.8
click at [152, 162] on div "If True If False Send Message Day 15 – Themed / Costume PPV $ 20 , 8 medias Avo…" at bounding box center [215, 106] width 293 height 179
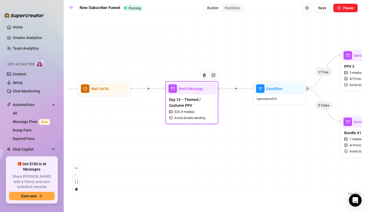
click at [189, 95] on div "Day 15 – Themed / Costume PPV $ 20 , 8 medias Avoid double sending" at bounding box center [192, 108] width 50 height 28
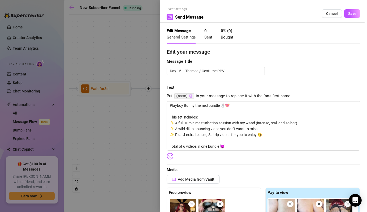
type textarea "Playboy Bunny themed bundle 🐰💖 This set includes: ✨ A full 10min masturbation s…"
click at [344, 11] on button "Save" at bounding box center [352, 13] width 16 height 8
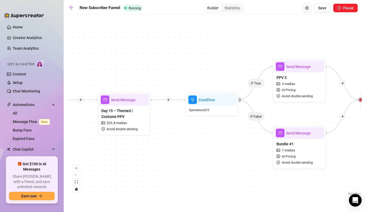
drag, startPoint x: 260, startPoint y: 50, endPoint x: 177, endPoint y: 63, distance: 83.8
click at [177, 63] on div "If True If False Send Message Day 15 – Themed / Costume PPV $ 20 , 8 medias Avo…" at bounding box center [215, 106] width 293 height 179
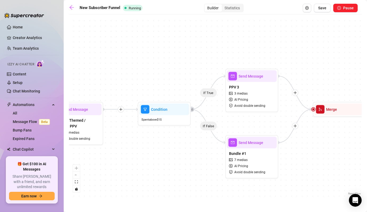
drag, startPoint x: 209, startPoint y: 71, endPoint x: 176, endPoint y: 78, distance: 33.2
click at [176, 78] on div "If True If False Send Message Day 15 – Themed / Costume PPV $ 20 , 8 medias Avo…" at bounding box center [215, 106] width 293 height 179
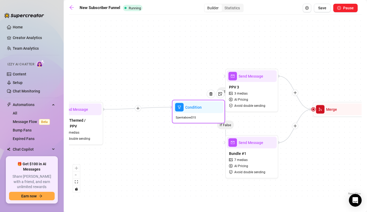
drag, startPoint x: 150, startPoint y: 114, endPoint x: 188, endPoint y: 111, distance: 38.8
click at [188, 111] on div "Condition" at bounding box center [198, 107] width 50 height 12
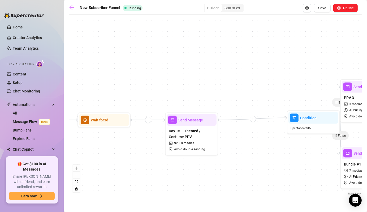
drag, startPoint x: 141, startPoint y: 149, endPoint x: 256, endPoint y: 159, distance: 115.6
click at [256, 159] on div "If True If False Send Message Day 15 – Themed / Costume PPV $ 20 , 8 medias Avo…" at bounding box center [215, 106] width 293 height 179
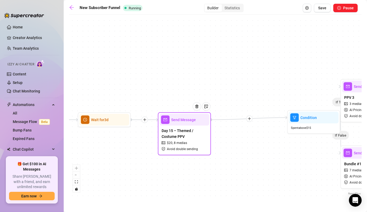
drag, startPoint x: 188, startPoint y: 124, endPoint x: 180, endPoint y: 124, distance: 8.0
click at [180, 124] on div "Send Message" at bounding box center [184, 120] width 50 height 12
click at [250, 120] on icon "plus" at bounding box center [249, 119] width 4 height 4
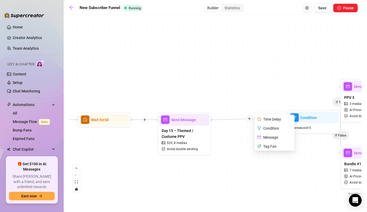
click at [268, 120] on div "Time Delay" at bounding box center [275, 119] width 39 height 9
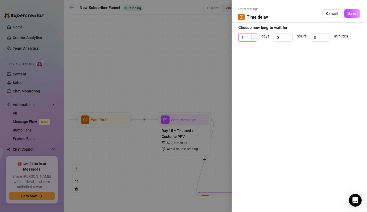
click at [256, 36] on span "Increase Value" at bounding box center [254, 35] width 6 height 5
type input "2"
click at [256, 36] on span "Increase Value" at bounding box center [254, 35] width 6 height 5
click at [352, 11] on span "Save" at bounding box center [352, 13] width 8 height 4
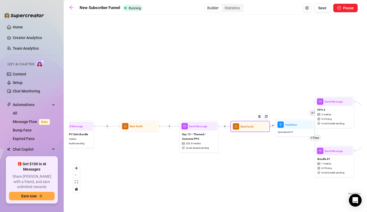
drag, startPoint x: 224, startPoint y: 185, endPoint x: 247, endPoint y: 124, distance: 64.9
click at [247, 124] on span "Wait for 2d" at bounding box center [246, 126] width 13 height 4
click at [324, 9] on span "Save" at bounding box center [322, 8] width 8 height 4
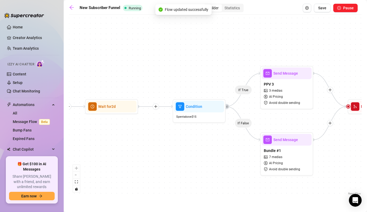
click at [223, 47] on div "If True If False Wait for 2d Send Message Day 15 – Themed / Costume PPV $ 20 , …" at bounding box center [215, 106] width 293 height 179
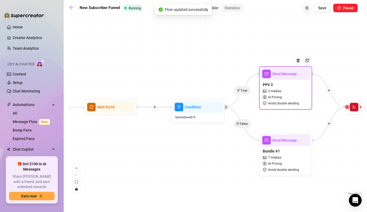
click at [287, 76] on span "Send Message" at bounding box center [284, 74] width 25 height 6
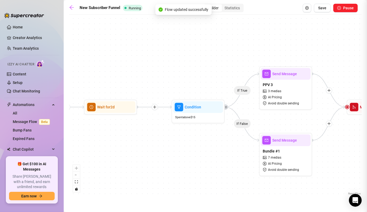
type textarea "Watch me suck some cock in this 6min POV BJ video"
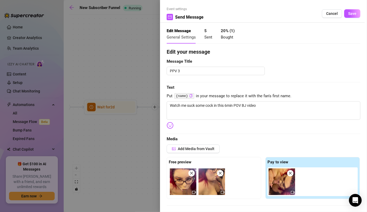
click at [154, 167] on div at bounding box center [183, 106] width 367 height 212
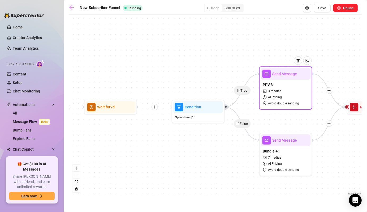
click at [297, 72] on div at bounding box center [300, 64] width 23 height 27
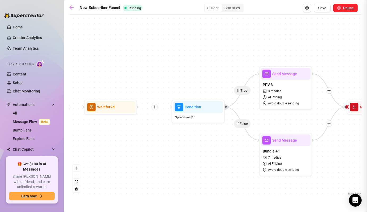
type textarea "Watch me suck some cock in this 6min POV BJ video"
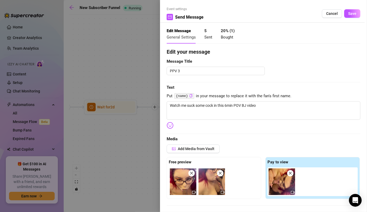
click at [147, 61] on div at bounding box center [183, 106] width 367 height 212
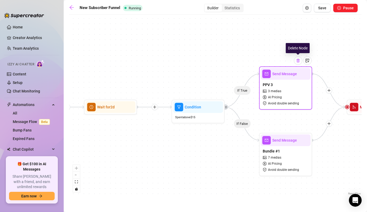
click at [299, 60] on img at bounding box center [298, 60] width 4 height 4
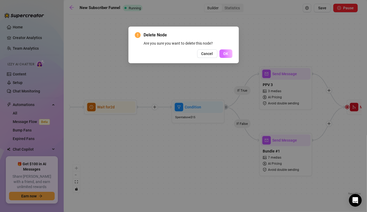
click at [224, 53] on span "OK" at bounding box center [225, 53] width 5 height 4
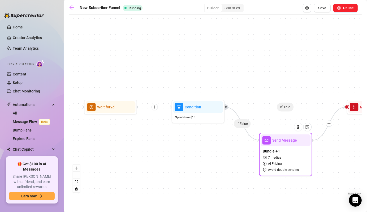
click at [283, 141] on span "Send Message" at bounding box center [284, 140] width 25 height 6
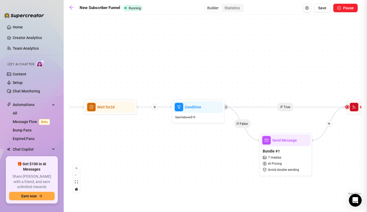
type textarea "I put together a juicy little bundle just for you {name}. 👀 It’s packed with so…"
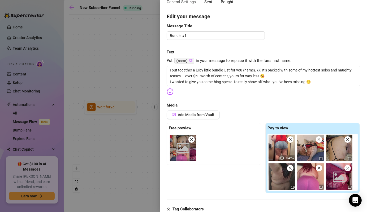
scroll to position [39, 0]
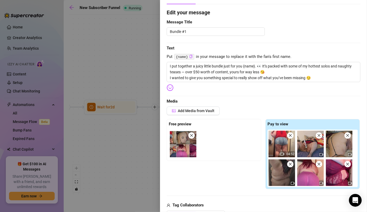
click at [132, 168] on div at bounding box center [183, 106] width 367 height 212
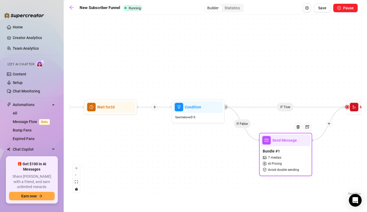
click at [295, 147] on div "Bundle #1 7 medias AI Pricing Avoid double sending" at bounding box center [286, 160] width 50 height 28
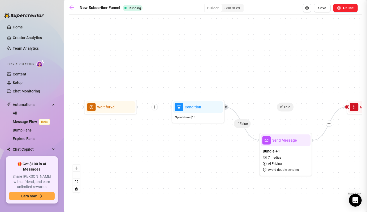
type textarea "I put together a juicy little bundle just for you {name}. 👀 It’s packed with so…"
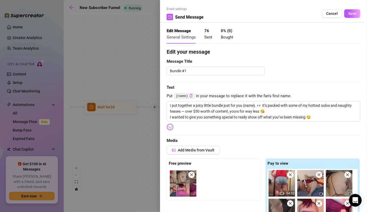
click at [138, 154] on div at bounding box center [183, 106] width 367 height 212
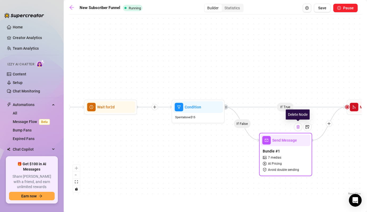
click at [297, 128] on img at bounding box center [298, 127] width 4 height 4
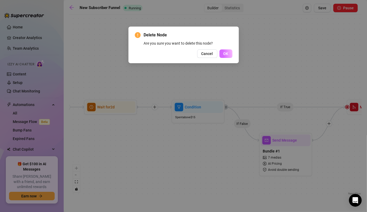
click at [227, 55] on span "OK" at bounding box center [225, 53] width 5 height 4
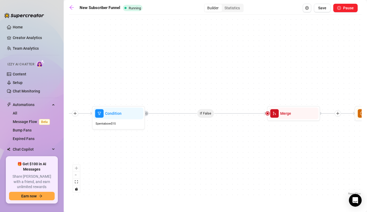
drag, startPoint x: 259, startPoint y: 78, endPoint x: 179, endPoint y: 84, distance: 80.6
click at [179, 84] on div "If True If False Wait for 2d Send Message Day 15 – Themed / Costume PPV $ 20 , …" at bounding box center [215, 106] width 293 height 179
click at [130, 102] on img at bounding box center [130, 100] width 4 height 4
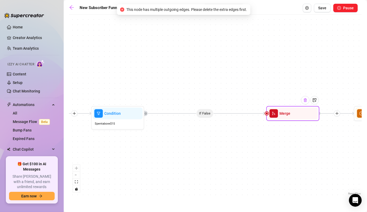
click at [306, 102] on img at bounding box center [305, 100] width 4 height 4
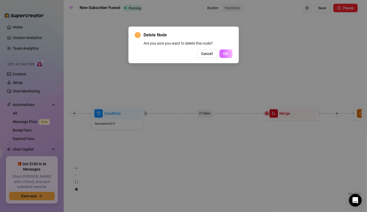
click at [230, 53] on button "OK" at bounding box center [225, 53] width 13 height 8
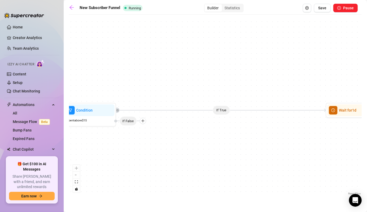
drag, startPoint x: 247, startPoint y: 87, endPoint x: 216, endPoint y: 84, distance: 31.2
click at [216, 84] on div "If True Wait for 2d Send Message Day 15 – Themed / Costume PPV $ 20 , 8 medias …" at bounding box center [215, 106] width 293 height 179
drag, startPoint x: 216, startPoint y: 90, endPoint x: 264, endPoint y: 98, distance: 49.0
click at [264, 98] on div "If True Wait for 2d Send Message Day 15 – Themed / Costume PPV $ 20 , 8 medias …" at bounding box center [215, 106] width 293 height 179
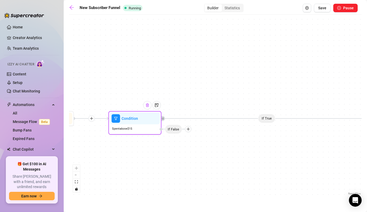
click at [146, 107] on div at bounding box center [147, 105] width 8 height 8
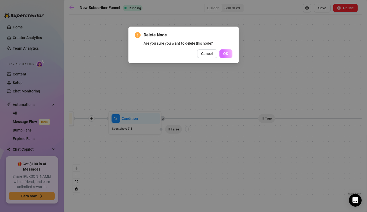
click at [227, 56] on button "OK" at bounding box center [225, 53] width 13 height 8
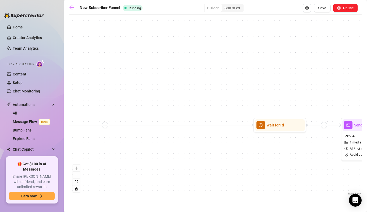
drag, startPoint x: 244, startPoint y: 75, endPoint x: 130, endPoint y: 84, distance: 113.9
click at [122, 82] on div "Wait for 2d Send Message Day 15 – Themed / Costume PPV $ 20 , 8 medias Avoid do…" at bounding box center [215, 106] width 293 height 179
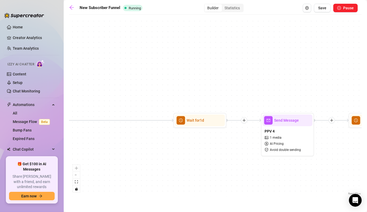
drag, startPoint x: 245, startPoint y: 75, endPoint x: 168, endPoint y: 69, distance: 77.4
click at [168, 69] on div "Wait for 2d Send Message Day 15 – Themed / Costume PPV $ 20 , 8 medias Avoid do…" at bounding box center [215, 106] width 293 height 179
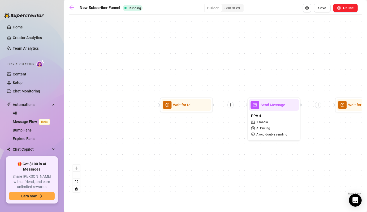
drag, startPoint x: 246, startPoint y: 161, endPoint x: 222, endPoint y: 139, distance: 32.5
click at [222, 139] on div "Wait for 2d Send Message Day 15 – Themed / Costume PPV $ 20 , 8 medias Avoid do…" at bounding box center [215, 106] width 293 height 179
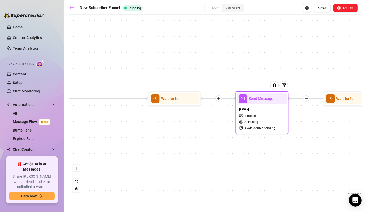
click at [263, 92] on div "Send Message PPV 4 1 media AI Pricing Avoid double sending" at bounding box center [262, 112] width 53 height 43
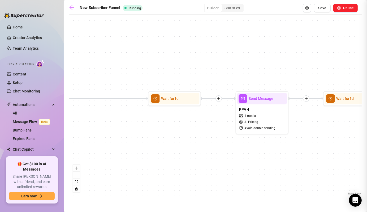
type textarea "Hey {name}, are you into watching big girls jiggle? I have this 4 minute video …"
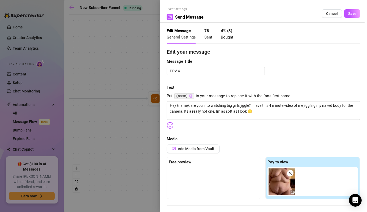
click at [150, 80] on div at bounding box center [183, 106] width 367 height 212
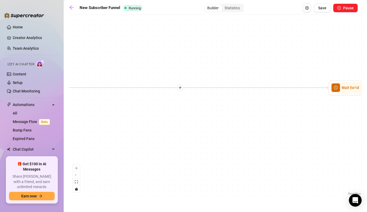
drag, startPoint x: 116, startPoint y: 74, endPoint x: 303, endPoint y: 64, distance: 187.0
click at [303, 64] on div "Wait for 2d Send Message Day 15 – Themed / Costume PPV $ 20 , 8 medias Avoid do…" at bounding box center [215, 106] width 293 height 179
drag, startPoint x: 139, startPoint y: 125, endPoint x: 358, endPoint y: 119, distance: 219.2
click at [358, 119] on div "Wait for 2d Send Message Day 15 – Themed / Costume PPV $ 20 , 8 medias Avoid do…" at bounding box center [215, 106] width 293 height 179
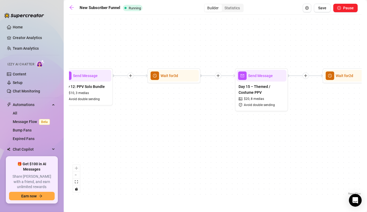
drag, startPoint x: 229, startPoint y: 143, endPoint x: 360, endPoint y: 142, distance: 130.8
click at [360, 142] on div "Wait for 2d Send Message Day 15 – Themed / Costume PPV $ 20 , 8 medias Avoid do…" at bounding box center [215, 106] width 293 height 179
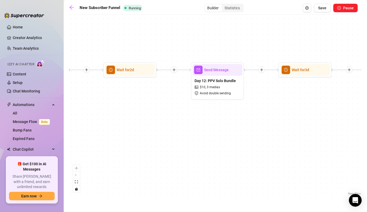
drag, startPoint x: 192, startPoint y: 145, endPoint x: 313, endPoint y: 132, distance: 121.4
click at [367, 133] on html "Home Creator Analytics Team Analytics Izzy AI Chatter Content Setup Chat Monito…" at bounding box center [183, 106] width 367 height 212
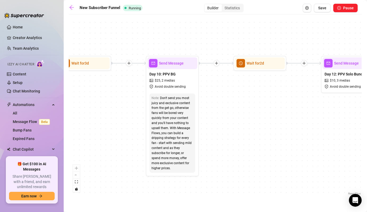
drag, startPoint x: 199, startPoint y: 149, endPoint x: 337, endPoint y: 147, distance: 138.4
click at [367, 151] on html "Home Creator Analytics Team Analytics Izzy AI Chatter Content Setup Chat Monito…" at bounding box center [183, 106] width 367 height 212
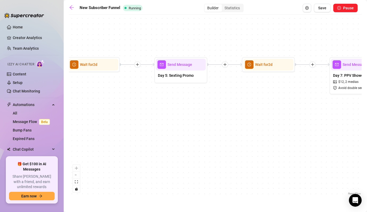
drag, startPoint x: 291, startPoint y: 134, endPoint x: 359, endPoint y: 138, distance: 67.8
click at [359, 138] on div "Wait for 2d Send Message Day 15 – Themed / Costume PPV $ 20 , 8 medias Avoid do…" at bounding box center [215, 106] width 293 height 179
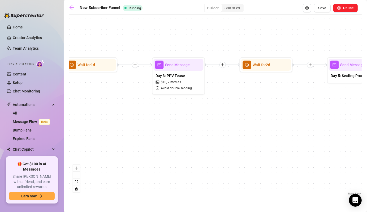
drag, startPoint x: 268, startPoint y: 136, endPoint x: 189, endPoint y: 135, distance: 78.5
click at [367, 143] on html "Home Creator Analytics Team Analytics Izzy AI Chatter Content Setup Chat Monito…" at bounding box center [183, 106] width 367 height 212
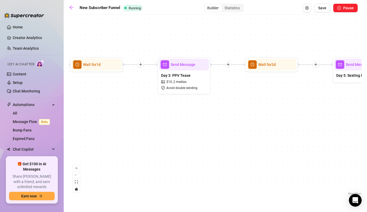
drag, startPoint x: 191, startPoint y: 135, endPoint x: 358, endPoint y: 144, distance: 167.1
click at [358, 144] on div "Wait for 2d Send Message Day 15 – Themed / Costume PPV $ 20 , 8 medias Avoid do…" at bounding box center [215, 106] width 293 height 179
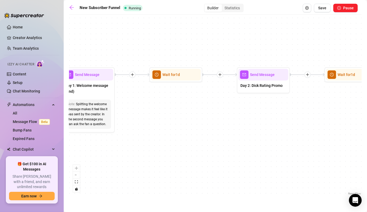
drag, startPoint x: 276, startPoint y: 137, endPoint x: 175, endPoint y: 136, distance: 100.3
click at [297, 152] on div "Wait for 2d Send Message Day 15 – Themed / Costume PPV $ 20 , 8 medias Avoid do…" at bounding box center [215, 106] width 293 height 179
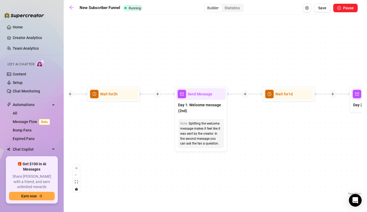
drag, startPoint x: 242, startPoint y: 139, endPoint x: 278, endPoint y: 137, distance: 35.6
click at [299, 141] on div "Wait for 2d Send Message Day 15 – Themed / Costume PPV $ 20 , 8 medias Avoid do…" at bounding box center [215, 106] width 293 height 179
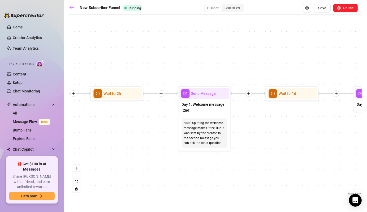
drag, startPoint x: 107, startPoint y: 160, endPoint x: 350, endPoint y: 155, distance: 242.7
click at [350, 155] on div "Wait for 2d Send Message Day 15 – Themed / Costume PPV $ 20 , 8 medias Avoid do…" at bounding box center [215, 106] width 293 height 179
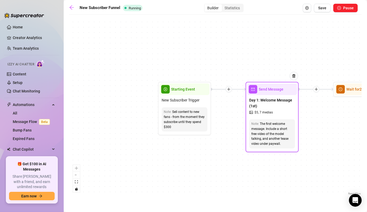
click at [270, 98] on span "Day 1: Welcome Message (1st)" at bounding box center [272, 103] width 46 height 12
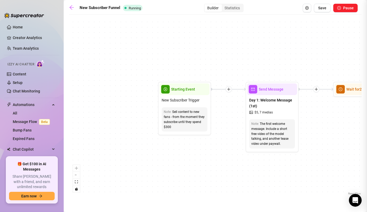
type textarea "Welcome to my OnlyFans, babe 💕 Thanks so much for subscribing and supporting me…"
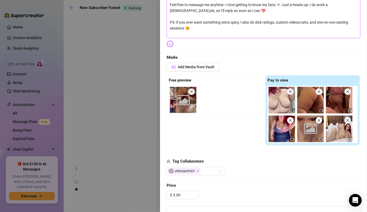
scroll to position [124, 0]
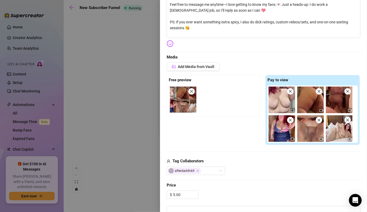
click at [126, 119] on div at bounding box center [183, 106] width 367 height 212
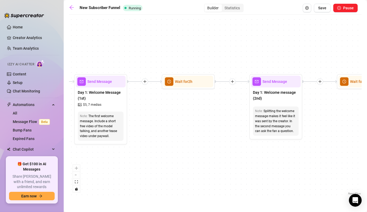
drag, startPoint x: 318, startPoint y: 135, endPoint x: 146, endPoint y: 127, distance: 171.5
click at [146, 127] on div "Wait for 2d Send Message Day 15 – Themed / Costume PPV $ 20 , 8 medias Avoid do…" at bounding box center [215, 106] width 293 height 179
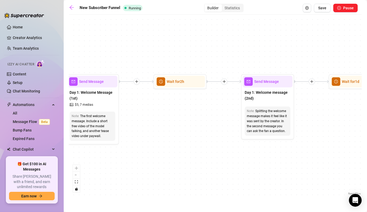
drag, startPoint x: 217, startPoint y: 138, endPoint x: 79, endPoint y: 121, distance: 139.2
click at [79, 121] on div "Wait for 2d Send Message Day 15 – Themed / Costume PPV $ 20 , 8 medias Avoid do…" at bounding box center [215, 106] width 293 height 179
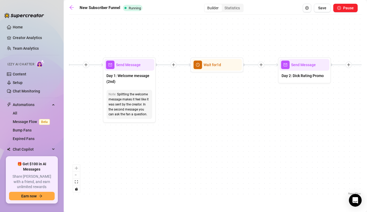
drag, startPoint x: 228, startPoint y: 122, endPoint x: 67, endPoint y: 124, distance: 161.8
click at [67, 124] on main "New Subscriber Funnel Running Builder Statistics Save Pause Wait for 2d Send Me…" at bounding box center [215, 106] width 303 height 212
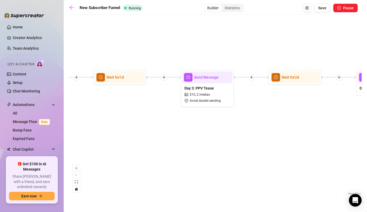
drag, startPoint x: 123, startPoint y: 134, endPoint x: 84, endPoint y: 128, distance: 38.9
click at [73, 134] on div "Wait for 2d Send Message Day 15 – Themed / Costume PPV $ 20 , 8 medias Avoid do…" at bounding box center [215, 106] width 293 height 179
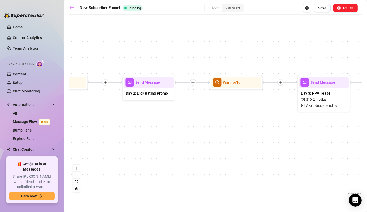
drag, startPoint x: 126, startPoint y: 125, endPoint x: 262, endPoint y: 132, distance: 135.9
click at [262, 132] on div "Wait for 2d Send Message Day 15 – Themed / Costume PPV $ 20 , 8 medias Avoid do…" at bounding box center [215, 106] width 293 height 179
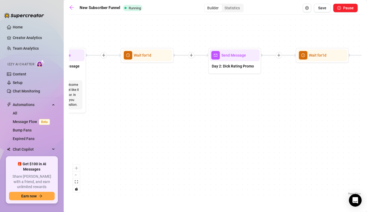
drag, startPoint x: 233, startPoint y: 135, endPoint x: 319, endPoint y: 108, distance: 90.1
click at [319, 108] on div "Wait for 2d Send Message Day 15 – Themed / Costume PPV $ 20 , 8 medias Avoid do…" at bounding box center [215, 106] width 293 height 179
click at [321, 10] on span "Save" at bounding box center [322, 8] width 8 height 4
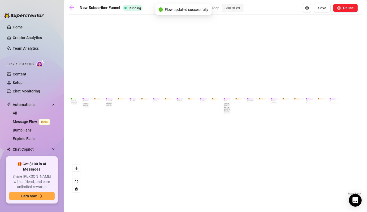
click at [308, 86] on div "Wait for 2d Send Message Day 15 – Themed / Costume PPV $ 20 , 8 medias Avoid do…" at bounding box center [215, 106] width 293 height 179
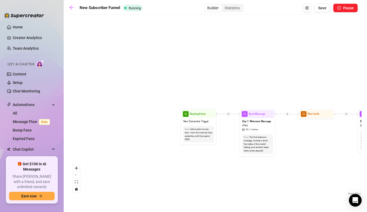
click at [262, 116] on div "Send Message" at bounding box center [258, 114] width 34 height 8
type textarea "Welcome to my OnlyFans, babe 💕 Thanks so much for subscribing and supporting me…"
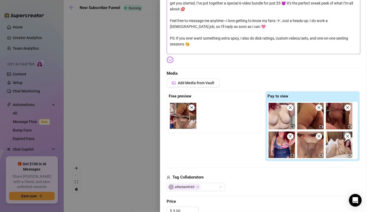
scroll to position [108, 0]
click at [115, 109] on div at bounding box center [183, 106] width 367 height 212
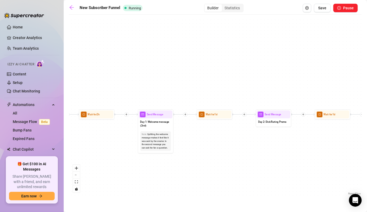
click at [297, 157] on div "Wait for 2d Send Message Day 15 – Themed / Costume PPV $ 20 , 8 medias Avoid do…" at bounding box center [215, 106] width 293 height 179
click at [268, 154] on div "Wait for 2d Send Message Day 15 – Themed / Costume PPV $ 20 , 8 medias Avoid do…" at bounding box center [215, 106] width 293 height 179
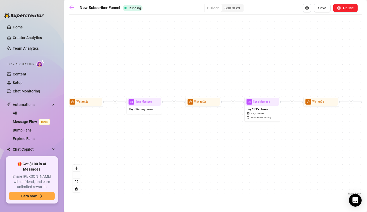
drag, startPoint x: 254, startPoint y: 136, endPoint x: 146, endPoint y: 159, distance: 110.1
click at [146, 159] on div "Wait for 2d Send Message Day 15 – Themed / Costume PPV $ 20 , 8 medias Avoid do…" at bounding box center [215, 106] width 293 height 179
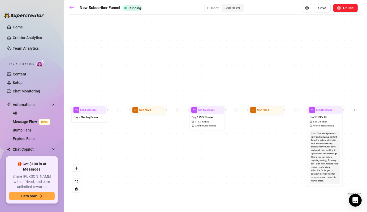
drag, startPoint x: 233, startPoint y: 154, endPoint x: 158, endPoint y: 159, distance: 75.5
click at [158, 159] on div "Wait for 2d Send Message Day 15 – Themed / Costume PPV $ 20 , 8 medias Avoid do…" at bounding box center [215, 106] width 293 height 179
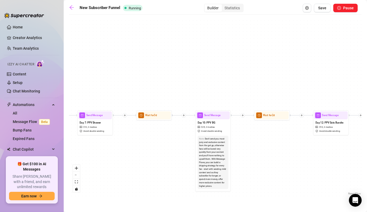
drag, startPoint x: 226, startPoint y: 153, endPoint x: 176, endPoint y: 149, distance: 50.6
click at [164, 152] on div "Wait for 2d Send Message Day 15 – Themed / Costume PPV $ 20 , 8 medias Avoid do…" at bounding box center [215, 106] width 293 height 179
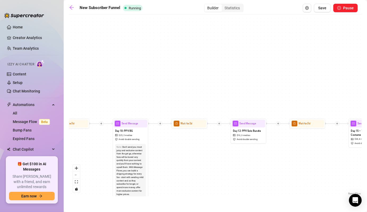
drag, startPoint x: 280, startPoint y: 145, endPoint x: 194, endPoint y: 157, distance: 87.0
click at [194, 157] on div "Wait for 2d Send Message Day 15 – Themed / Costume PPV $ 20 , 8 medias Avoid do…" at bounding box center [215, 106] width 293 height 179
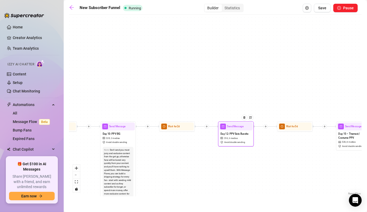
click at [243, 128] on div at bounding box center [246, 120] width 16 height 18
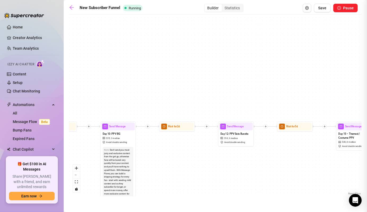
type textarea "Hey babe 😘 I’ve got a special mini bundle just for you… naughty videos you have…"
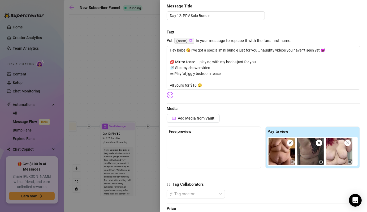
scroll to position [56, 0]
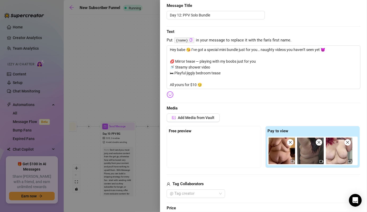
click at [346, 142] on icon "close" at bounding box center [348, 142] width 4 height 4
click at [195, 118] on span "Add Media from Vault" at bounding box center [196, 117] width 37 height 4
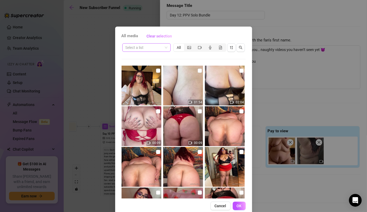
click at [167, 47] on div "Select a list" at bounding box center [146, 47] width 48 height 8
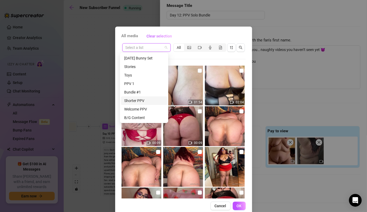
click at [142, 102] on div "Shorter PPV" at bounding box center [144, 101] width 40 height 6
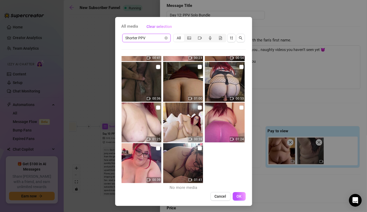
scroll to position [119, 0]
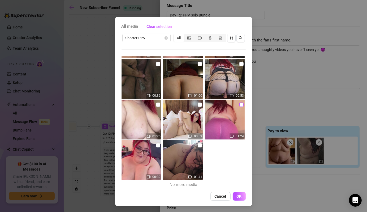
click at [239, 105] on input "checkbox" at bounding box center [241, 104] width 4 height 4
checkbox input "true"
click at [238, 196] on span "OK" at bounding box center [239, 196] width 5 height 4
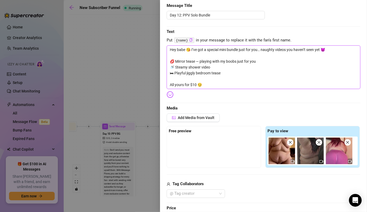
drag, startPoint x: 260, startPoint y: 60, endPoint x: 175, endPoint y: 62, distance: 84.9
click at [175, 62] on textarea "Hey babe 😘 I’ve got a special mini bundle just for you… naughty videos you have…" at bounding box center [264, 66] width 194 height 43
type textarea "Hey babe 😘 I’ve got a special mini bundle just for you… naughty videos you have…"
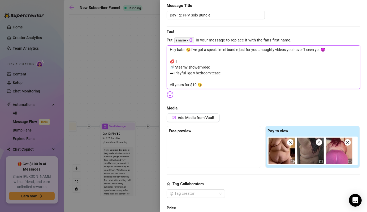
type textarea "Hey babe 😘 I’ve got a special mini bundle just for you… naughty videos you have…"
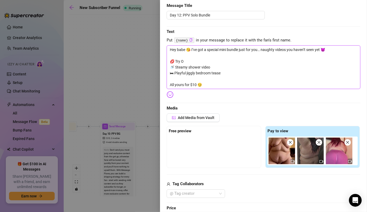
type textarea "Hey babe 😘 I’ve got a special mini bundle just for you… naughty videos you have…"
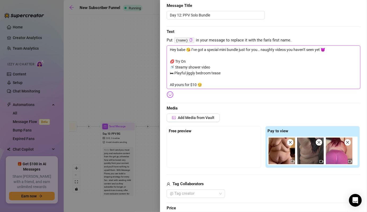
type textarea "Hey babe 😘 I’ve got a special mini bundle just for you… naughty videos you have…"
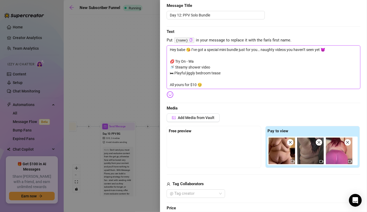
type textarea "Hey babe 😘 I’ve got a special mini bundle just for you… naughty videos you have…"
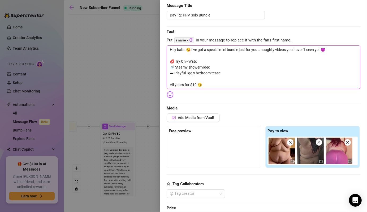
type textarea "Hey babe 😘 I’ve got a special mini bundle just for you… naughty videos you have…"
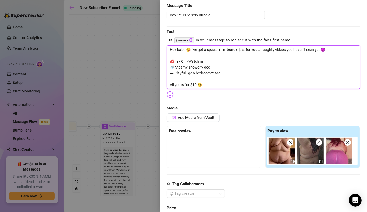
type textarea "Hey babe 😘 I’ve got a special mini bundle just for you… naughty videos you have…"
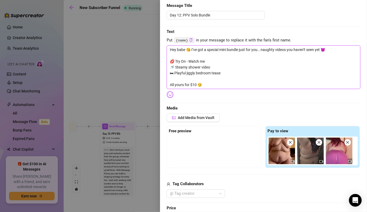
type textarea "Hey babe 😘 I’ve got a special mini bundle just for you… naughty videos you have…"
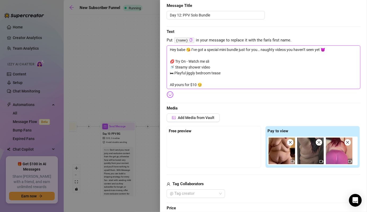
type textarea "Hey babe 😘 I’ve got a special mini bundle just for you… naughty videos you have…"
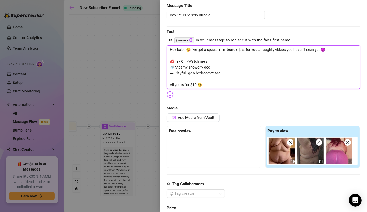
type textarea "Hey babe 😘 I’ve got a special mini bundle just for you… naughty videos you have…"
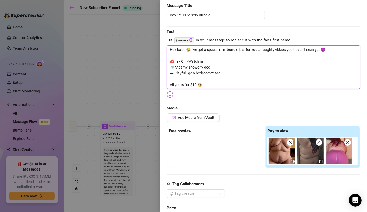
type textarea "Hey babe 😘 I’ve got a special mini bundle just for you… naughty videos you have…"
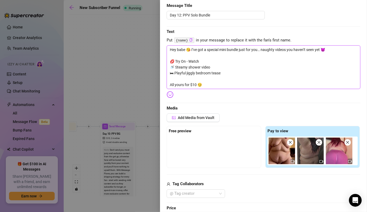
type textarea "Hey babe 😘 I’ve got a special mini bundle just for you… naughty videos you have…"
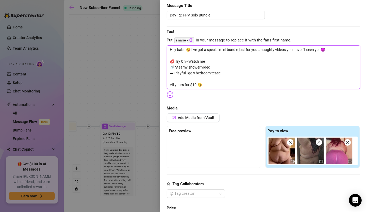
type textarea "Hey babe 😘 I’ve got a special mini bundle just for you… naughty videos you have…"
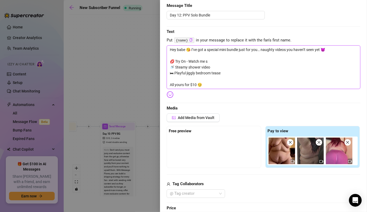
type textarea "Hey babe 😘 I’ve got a special mini bundle just for you… naughty videos you have…"
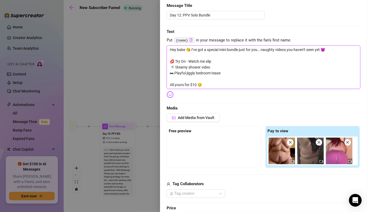
type textarea "Hey babe 😘 I’ve got a special mini bundle just for you… naughty videos you have…"
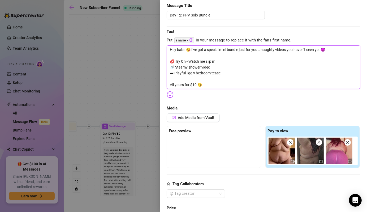
type textarea "Hey babe 😘 I’ve got a special mini bundle just for you… naughty videos you have…"
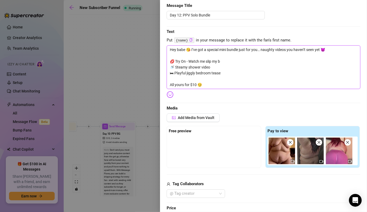
type textarea "Hey babe 😘 I’ve got a special mini bundle just for you… naughty videos you have…"
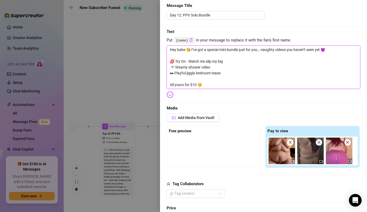
type textarea "Hey babe 😘 I’ve got a special mini bundle just for you… naughty videos you have…"
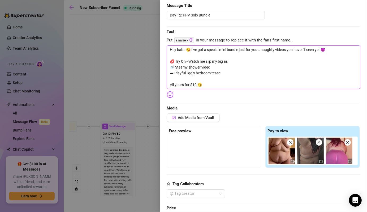
type textarea "Hey babe 😘 I’ve got a special mini bundle just for you… naughty videos you have…"
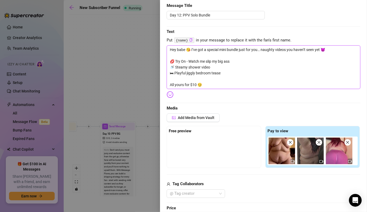
type textarea "Hey babe 😘 I’ve got a special mini bundle just for you… naughty videos you have…"
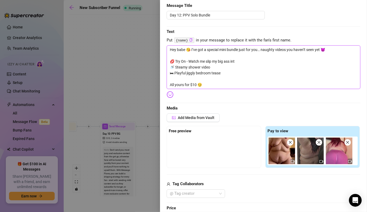
type textarea "Hey babe 😘 I’ve got a special mini bundle just for you… naughty videos you have…"
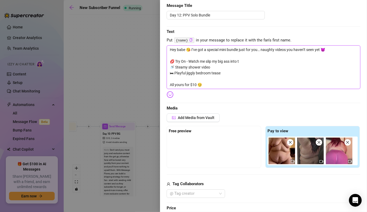
type textarea "Hey babe 😘 I’ve got a special mini bundle just for you… naughty videos you have…"
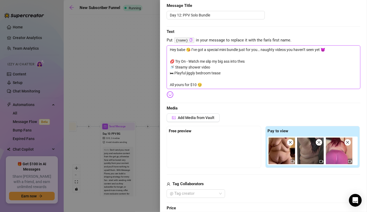
type textarea "Hey babe 😘 I’ve got a special mini bundle just for you… naughty videos you have…"
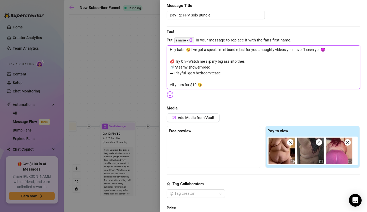
type textarea "Hey babe 😘 I’ve got a special mini bundle just for you… naughty videos you have…"
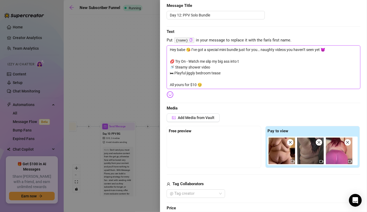
type textarea "Hey babe 😘 I’ve got a special mini bundle just for you… naughty videos you have…"
drag, startPoint x: 228, startPoint y: 86, endPoint x: 155, endPoint y: 46, distance: 82.5
drag, startPoint x: 155, startPoint y: 46, endPoint x: 223, endPoint y: 82, distance: 77.0
click at [223, 82] on textarea "Hey babe 😘 I’ve got a special mini bundle just for you… naughty videos you have…" at bounding box center [264, 66] width 194 height 43
click at [198, 15] on textarea "Day 12: PPV Solo Bundle" at bounding box center [216, 15] width 98 height 8
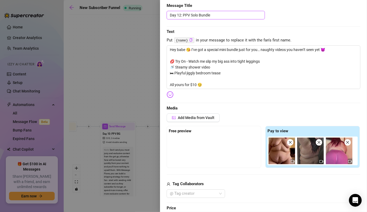
click at [198, 15] on textarea "Day 12: PPV Solo Bundle" at bounding box center [216, 15] width 98 height 8
click at [195, 14] on textarea "Day 12: PPV Solo Bundle" at bounding box center [216, 15] width 98 height 8
click at [217, 85] on textarea "Hey babe 😘 I’ve got a special mini bundle just for you… naughty videos you have…" at bounding box center [264, 66] width 194 height 43
paste textarea "Mini Bundle – $10 😏 A special set of naughty videos you haven’t seen yet: 💋 Try…"
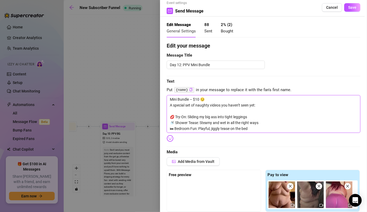
scroll to position [0, 0]
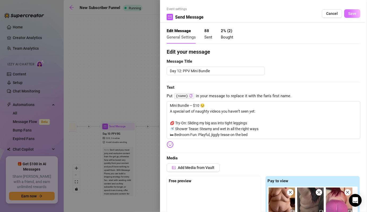
click at [348, 16] on button "Save" at bounding box center [352, 13] width 16 height 8
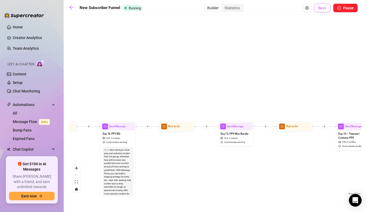
click at [324, 7] on span "Save" at bounding box center [322, 8] width 8 height 4
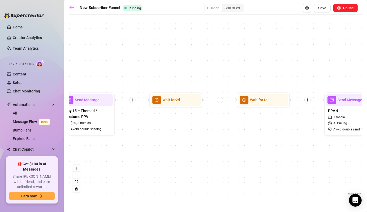
drag, startPoint x: 143, startPoint y: 148, endPoint x: 249, endPoint y: 144, distance: 105.7
click at [249, 144] on div "Wait for 2d Send Message Day 15 – Themed / Costume PPV $ 20 , 8 medias Avoid do…" at bounding box center [215, 106] width 293 height 179
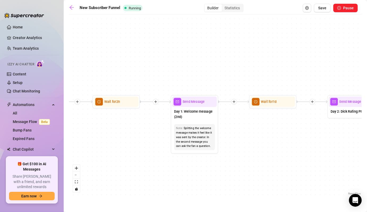
click at [199, 104] on span "Send Message" at bounding box center [193, 101] width 22 height 5
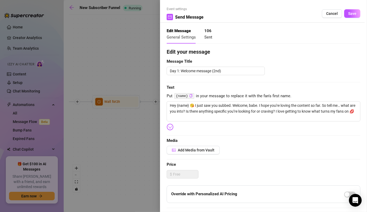
scroll to position [97, 0]
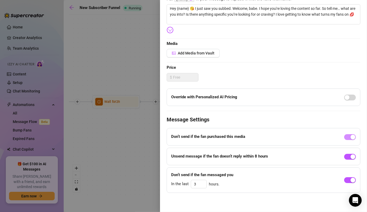
click at [155, 169] on div at bounding box center [183, 106] width 367 height 212
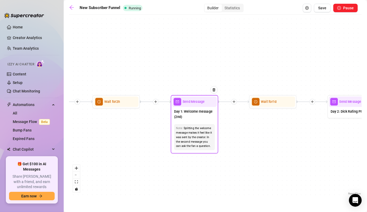
click at [181, 117] on span "Day 1: Welcome message (2nd)" at bounding box center [194, 114] width 41 height 10
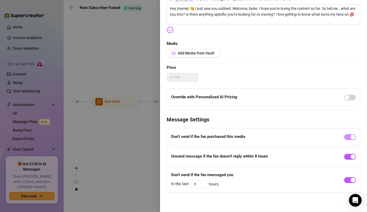
click at [148, 165] on div at bounding box center [183, 106] width 367 height 212
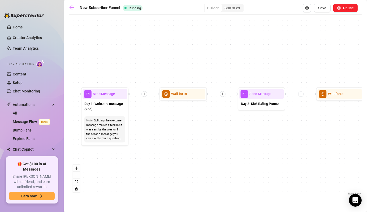
drag, startPoint x: 290, startPoint y: 147, endPoint x: 155, endPoint y: 137, distance: 135.9
click at [155, 137] on div "Wait for 2d Send Message Day 15 – Themed / Costume PPV $ 20 , 8 medias Avoid do…" at bounding box center [215, 106] width 293 height 179
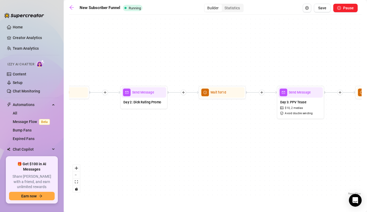
drag, startPoint x: 259, startPoint y: 144, endPoint x: 186, endPoint y: 145, distance: 73.7
click at [186, 145] on div "Wait for 2d Send Message Day 15 – Themed / Costume PPV $ 20 , 8 medias Avoid do…" at bounding box center [215, 106] width 293 height 179
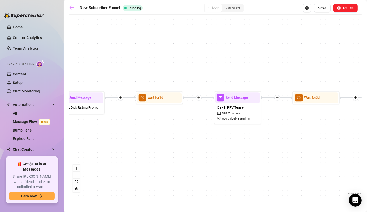
drag, startPoint x: 294, startPoint y: 158, endPoint x: 185, endPoint y: 165, distance: 109.8
click at [185, 165] on div "Wait for 2d Send Message Day 15 – Themed / Costume PPV $ 20 , 8 medias Avoid do…" at bounding box center [215, 106] width 293 height 179
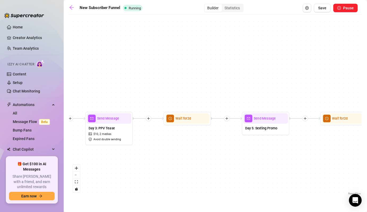
drag, startPoint x: 271, startPoint y: 152, endPoint x: 191, endPoint y: 171, distance: 82.2
click at [191, 171] on div "Wait for 2d Send Message Day 15 – Themed / Costume PPV $ 20 , 8 medias Avoid do…" at bounding box center [215, 106] width 293 height 179
drag, startPoint x: 248, startPoint y: 159, endPoint x: 230, endPoint y: 158, distance: 18.0
drag, startPoint x: 230, startPoint y: 158, endPoint x: 182, endPoint y: 156, distance: 47.8
click at [182, 156] on div "Wait for 2d Send Message Day 15 – Themed / Costume PPV $ 20 , 8 medias Avoid do…" at bounding box center [215, 106] width 293 height 179
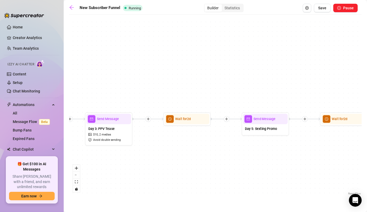
drag, startPoint x: 251, startPoint y: 162, endPoint x: 163, endPoint y: 166, distance: 88.2
click at [163, 166] on div "Wait for 2d Send Message Day 15 – Themed / Costume PPV $ 20 , 8 medias Avoid do…" at bounding box center [215, 106] width 293 height 179
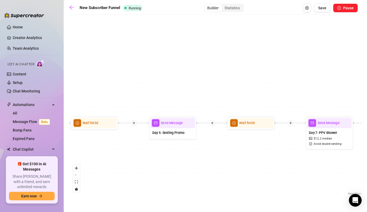
drag, startPoint x: 265, startPoint y: 166, endPoint x: 165, endPoint y: 166, distance: 99.5
click at [165, 166] on div "Wait for 2d Send Message Day 15 – Themed / Costume PPV $ 20 , 8 medias Avoid do…" at bounding box center [215, 106] width 293 height 179
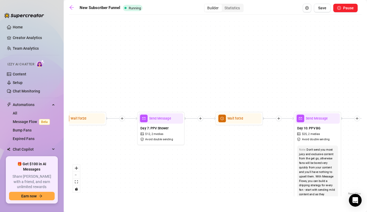
drag, startPoint x: 252, startPoint y: 167, endPoint x: 179, endPoint y: 162, distance: 73.6
click at [179, 162] on div "Wait for 2d Send Message Day 15 – Themed / Costume PPV $ 20 , 8 medias Avoid do…" at bounding box center [215, 106] width 293 height 179
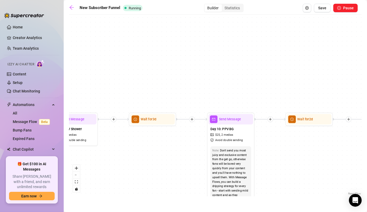
drag, startPoint x: 261, startPoint y: 161, endPoint x: 185, endPoint y: 155, distance: 76.3
click at [165, 162] on div "Wait for 2d Send Message Day 15 – Themed / Costume PPV $ 20 , 8 medias Avoid do…" at bounding box center [215, 106] width 293 height 179
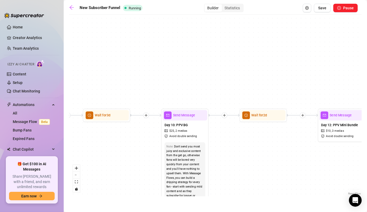
drag, startPoint x: 278, startPoint y: 149, endPoint x: 179, endPoint y: 143, distance: 99.1
click at [179, 143] on div "Wait for 2d Send Message Day 15 – Themed / Costume PPV $ 20 , 8 medias Avoid do…" at bounding box center [215, 106] width 293 height 179
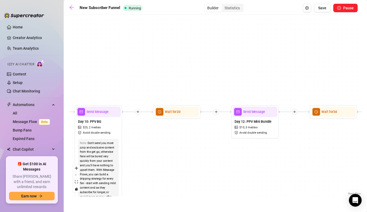
drag, startPoint x: 268, startPoint y: 155, endPoint x: 192, endPoint y: 156, distance: 76.1
click at [192, 156] on div "Wait for 2d Send Message Day 15 – Themed / Costume PPV $ 20 , 8 medias Avoid do…" at bounding box center [215, 106] width 293 height 179
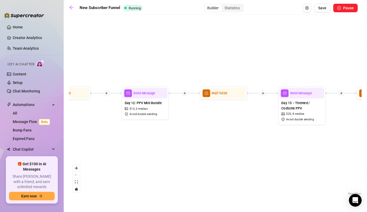
drag, startPoint x: 268, startPoint y: 161, endPoint x: 154, endPoint y: 142, distance: 115.1
click at [154, 142] on div "Wait for 2d Send Message Day 15 – Themed / Costume PPV $ 20 , 8 medias Avoid do…" at bounding box center [215, 106] width 293 height 179
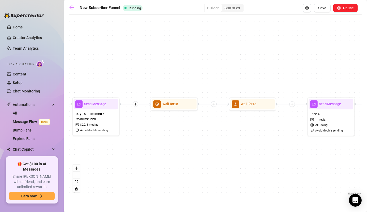
drag, startPoint x: 299, startPoint y: 142, endPoint x: 173, endPoint y: 153, distance: 126.4
click at [173, 153] on div "Wait for 2d Send Message Day 15 – Themed / Costume PPV $ 20 , 8 medias Avoid do…" at bounding box center [215, 106] width 293 height 179
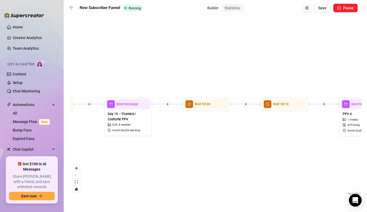
drag, startPoint x: 173, startPoint y: 153, endPoint x: 205, endPoint y: 153, distance: 32.1
click at [205, 153] on div "Wait for 2d Send Message Day 15 – Themed / Costume PPV $ 20 , 8 medias Avoid do…" at bounding box center [215, 106] width 293 height 179
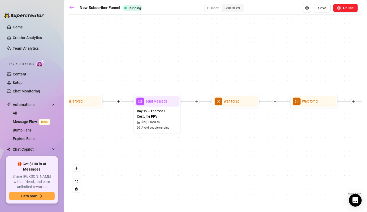
drag, startPoint x: 194, startPoint y: 169, endPoint x: 334, endPoint y: 171, distance: 140.8
click at [352, 169] on div "Wait for 2d Send Message Day 15 – Themed / Costume PPV $ 20 , 8 medias Avoid do…" at bounding box center [215, 106] width 293 height 179
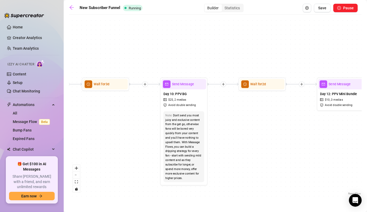
drag, startPoint x: 137, startPoint y: 174, endPoint x: 365, endPoint y: 154, distance: 228.4
click at [365, 154] on main "New Subscriber Funnel Running Builder Statistics Save Pause Wait for 2d Send Me…" at bounding box center [215, 106] width 303 height 212
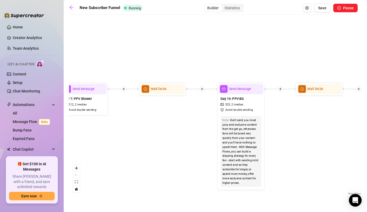
drag, startPoint x: 129, startPoint y: 156, endPoint x: 135, endPoint y: 167, distance: 12.3
click at [135, 167] on div "Wait for 2d Send Message Day 15 – Themed / Costume PPV $ 20 , 8 medias Avoid do…" at bounding box center [215, 106] width 293 height 179
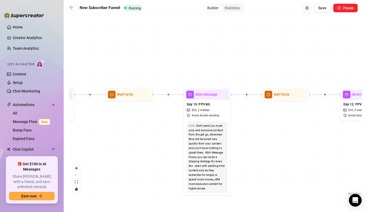
drag, startPoint x: 279, startPoint y: 169, endPoint x: 52, endPoint y: 159, distance: 227.5
click at [52, 159] on div "Home Creator Analytics Team Analytics Izzy AI Chatter Content Setup Chat Monito…" at bounding box center [183, 106] width 367 height 212
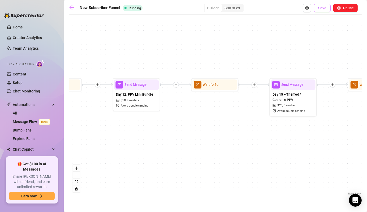
click at [326, 11] on button "Save" at bounding box center [322, 8] width 17 height 8
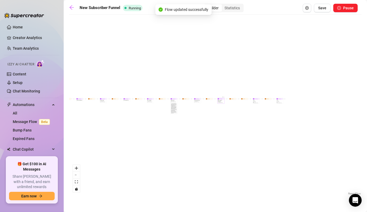
drag, startPoint x: 295, startPoint y: 178, endPoint x: 230, endPoint y: 177, distance: 65.0
click at [230, 177] on div "Wait for 2d Send Message Day 15 – Themed / Costume PPV $ 20 , 8 medias Avoid do…" at bounding box center [215, 106] width 293 height 179
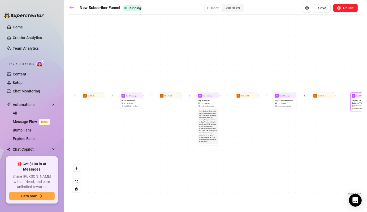
click at [248, 116] on div "Wait for 2d Send Message Day 15 – Themed / Costume PPV $ 20 , 8 medias Avoid do…" at bounding box center [215, 106] width 293 height 179
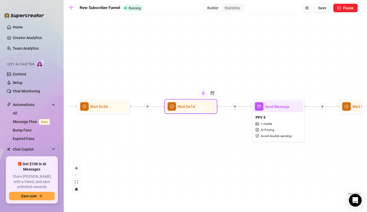
click at [205, 94] on div at bounding box center [203, 93] width 8 height 8
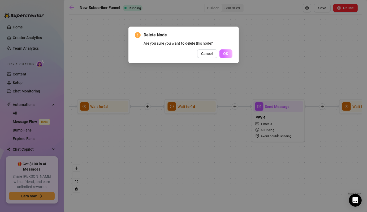
click at [223, 57] on button "OK" at bounding box center [225, 53] width 13 height 8
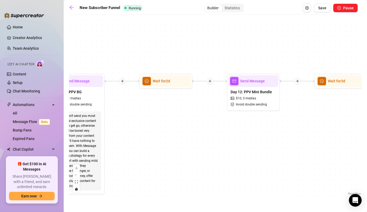
click at [267, 95] on div "Day 12: PPV Mini Bundle $ 10 , 3 medias Avoid double sending" at bounding box center [253, 98] width 50 height 22
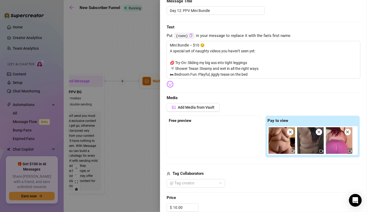
scroll to position [66, 0]
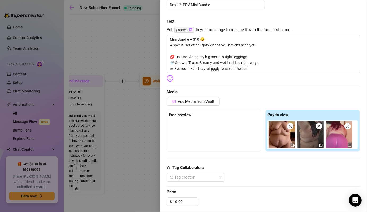
click at [343, 95] on div "Edit your message Message Title Day 12: PPV Mini Bundle Text Put {name} in your…" at bounding box center [264, 145] width 194 height 327
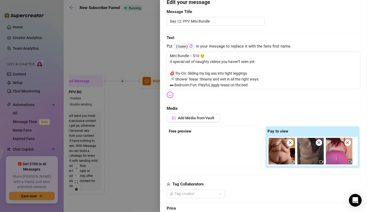
scroll to position [59, 0]
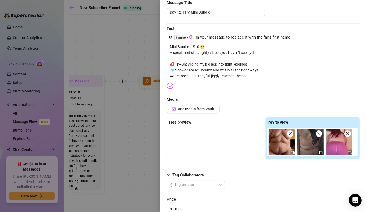
click at [147, 148] on div at bounding box center [183, 106] width 367 height 212
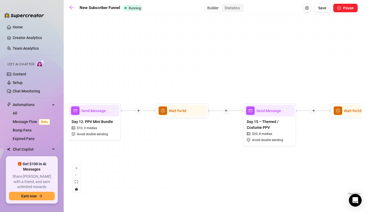
click at [271, 113] on span "Send Message" at bounding box center [268, 111] width 25 height 6
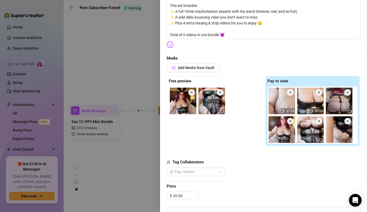
scroll to position [115, 0]
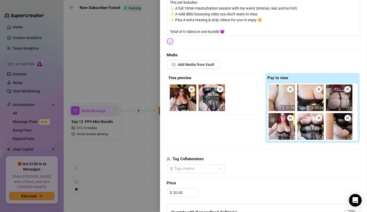
click at [235, 157] on div "Tag Collaborators" at bounding box center [264, 159] width 194 height 6
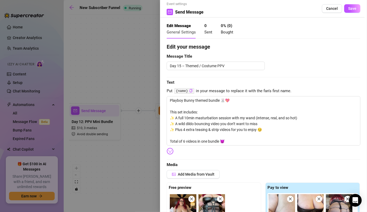
scroll to position [0, 0]
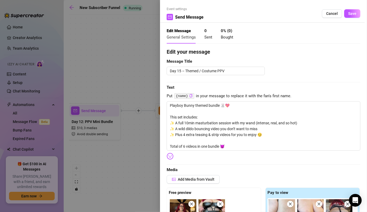
click at [132, 168] on div at bounding box center [183, 106] width 367 height 212
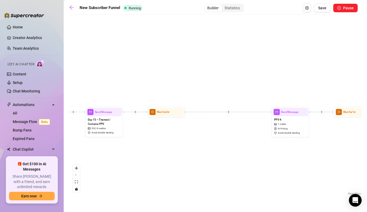
click at [229, 113] on icon "plus" at bounding box center [228, 112] width 3 height 3
click at [246, 125] on div "Message" at bounding box center [247, 125] width 28 height 6
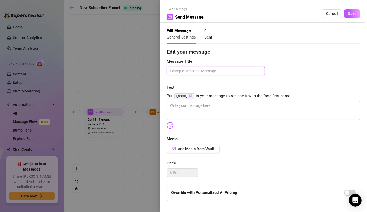
click at [193, 73] on textarea at bounding box center [216, 71] width 98 height 8
click at [189, 94] on button "Click to Copy" at bounding box center [190, 96] width 3 height 4
click at [193, 73] on textarea at bounding box center [216, 71] width 98 height 8
click at [207, 68] on textarea "Day 17:" at bounding box center [216, 71] width 98 height 8
paste textarea "— Custom Content Promo"
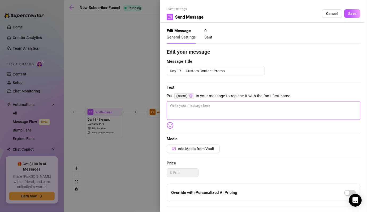
click at [219, 110] on textarea at bounding box center [264, 110] width 194 height 19
paste textarea "Looking for something you don’t see on my page? 👀 I offer custom content: ✨ Per…"
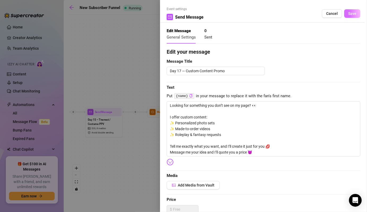
click at [348, 13] on span "Save" at bounding box center [352, 13] width 8 height 4
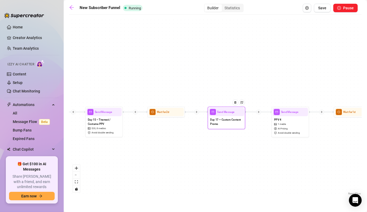
drag, startPoint x: 195, startPoint y: 167, endPoint x: 230, endPoint y: 107, distance: 69.8
click at [230, 107] on div "Send Message Day 17 — Custom Content Promo" at bounding box center [227, 118] width 38 height 23
click at [163, 114] on div "Wait for 2d" at bounding box center [165, 112] width 35 height 8
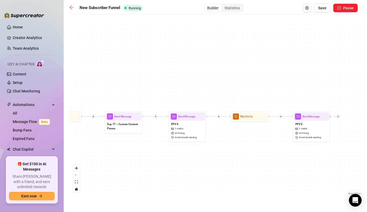
drag, startPoint x: 296, startPoint y: 179, endPoint x: 193, endPoint y: 183, distance: 103.0
click at [193, 183] on div "Send Message Day 17 — Custom Content Promo Wait for 2d Send Message Day 15 – Th…" at bounding box center [215, 106] width 293 height 179
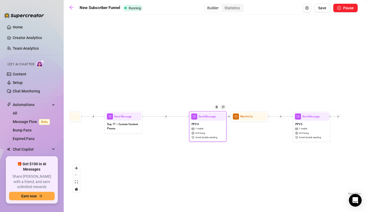
drag, startPoint x: 190, startPoint y: 120, endPoint x: 212, endPoint y: 120, distance: 21.2
click at [212, 120] on div "PPV 4 1 media AI Pricing Avoid double sending" at bounding box center [207, 130] width 35 height 20
click at [165, 118] on div at bounding box center [166, 116] width 5 height 5
click at [180, 116] on div "Time Delay" at bounding box center [184, 117] width 28 height 6
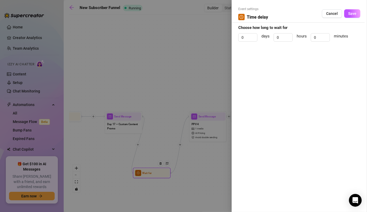
drag, startPoint x: 150, startPoint y: 173, endPoint x: 158, endPoint y: 143, distance: 30.9
click at [158, 143] on div at bounding box center [183, 106] width 367 height 212
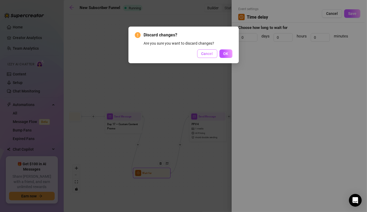
click at [201, 54] on button "Cancel" at bounding box center [207, 53] width 20 height 8
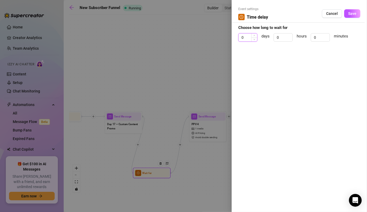
click at [247, 39] on input "0" at bounding box center [247, 37] width 19 height 8
click at [355, 11] on button "Save" at bounding box center [352, 13] width 16 height 8
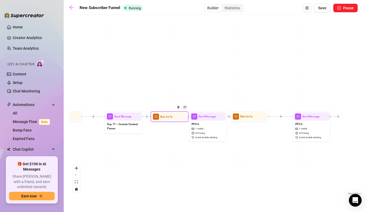
drag, startPoint x: 148, startPoint y: 175, endPoint x: 166, endPoint y: 118, distance: 59.9
click at [166, 118] on div "Wait for 1d" at bounding box center [169, 116] width 35 height 8
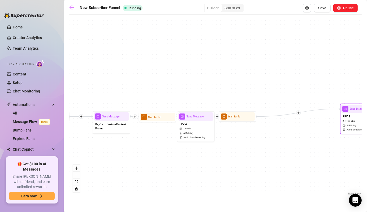
drag, startPoint x: 300, startPoint y: 118, endPoint x: 341, endPoint y: 123, distance: 41.6
click at [355, 110] on div "Send Message" at bounding box center [358, 108] width 35 height 8
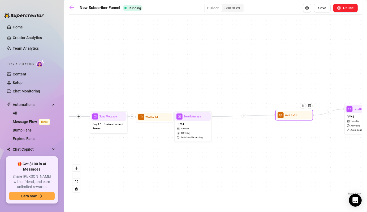
drag, startPoint x: 220, startPoint y: 115, endPoint x: 288, endPoint y: 114, distance: 68.4
click at [288, 114] on div "Wait for 1d" at bounding box center [293, 115] width 35 height 8
click at [212, 115] on div "Send Message PPV 4 1 media AI Pricing Avoid double sending" at bounding box center [193, 126] width 38 height 30
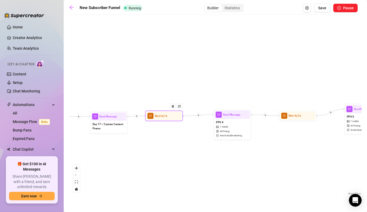
drag, startPoint x: 154, startPoint y: 120, endPoint x: 163, endPoint y: 119, distance: 9.6
click at [163, 119] on div "Wait for 1d" at bounding box center [163, 116] width 35 height 8
click at [170, 115] on div at bounding box center [175, 110] width 16 height 19
click at [323, 8] on span "Save" at bounding box center [322, 8] width 8 height 4
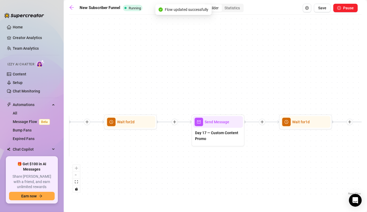
drag, startPoint x: 156, startPoint y: 84, endPoint x: 265, endPoint y: 103, distance: 109.9
click at [265, 103] on div "Wait for 1d Send Message Day 17 — Custom Content Promo Wait for 2d Send Message…" at bounding box center [215, 106] width 293 height 179
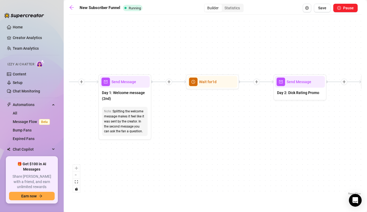
drag, startPoint x: 166, startPoint y: 152, endPoint x: 196, endPoint y: 154, distance: 30.0
click at [196, 154] on div "Wait for 1d Send Message Day 17 — Custom Content Promo Wait for 2d Send Message…" at bounding box center [215, 106] width 293 height 179
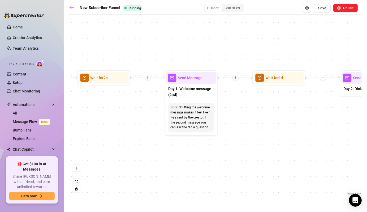
drag, startPoint x: 142, startPoint y: 178, endPoint x: 208, endPoint y: 174, distance: 66.4
click at [208, 174] on div "Wait for 1d Send Message Day 17 — Custom Content Promo Wait for 2d Send Message…" at bounding box center [215, 106] width 293 height 179
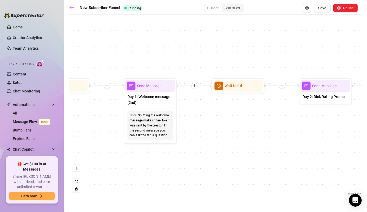
drag, startPoint x: 266, startPoint y: 138, endPoint x: 225, endPoint y: 146, distance: 41.6
click at [225, 146] on div "Wait for 1d Send Message Day 17 — Custom Content Promo Wait for 2d Send Message…" at bounding box center [215, 106] width 293 height 179
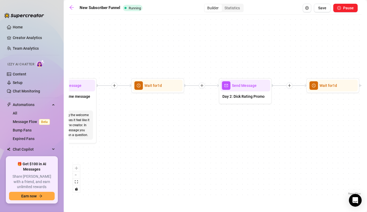
drag, startPoint x: 280, startPoint y: 142, endPoint x: 197, endPoint y: 142, distance: 82.5
click at [197, 142] on div "Wait for 1d Send Message Day 17 — Custom Content Promo Wait for 2d Send Message…" at bounding box center [215, 106] width 293 height 179
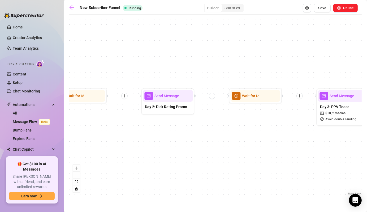
drag, startPoint x: 273, startPoint y: 125, endPoint x: 198, endPoint y: 135, distance: 76.0
click at [198, 135] on div "Wait for 1d Send Message Day 17 — Custom Content Promo Wait for 2d Send Message…" at bounding box center [215, 106] width 293 height 179
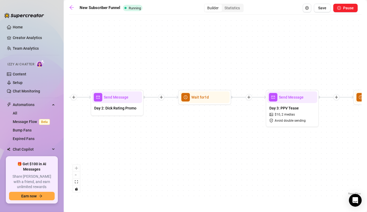
drag, startPoint x: 249, startPoint y: 128, endPoint x: 194, endPoint y: 130, distance: 55.2
click at [194, 130] on div "Wait for 1d Send Message Day 17 — Custom Content Promo Wait for 2d Send Message…" at bounding box center [215, 106] width 293 height 179
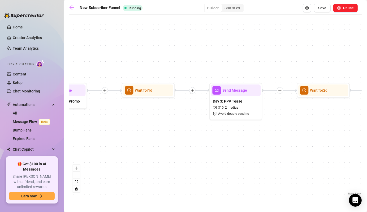
drag, startPoint x: 224, startPoint y: 149, endPoint x: 172, endPoint y: 141, distance: 52.3
click at [172, 141] on div "Wait for 1d Send Message Day 17 — Custom Content Promo Wait for 2d Send Message…" at bounding box center [215, 106] width 293 height 179
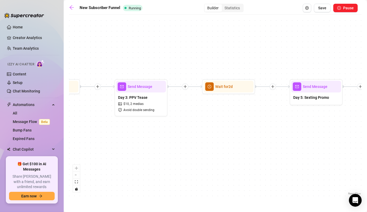
drag, startPoint x: 299, startPoint y: 138, endPoint x: 203, endPoint y: 134, distance: 95.3
click at [203, 134] on div "Wait for 1d Send Message Day 17 — Custom Content Promo Wait for 2d Send Message…" at bounding box center [215, 106] width 293 height 179
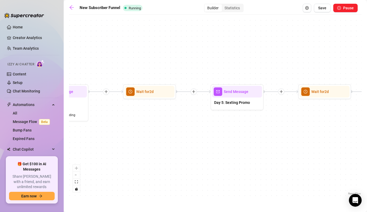
drag, startPoint x: 285, startPoint y: 128, endPoint x: 185, endPoint y: 137, distance: 100.1
click at [185, 137] on div "Wait for 1d Send Message Day 17 — Custom Content Promo Wait for 2d Send Message…" at bounding box center [215, 106] width 293 height 179
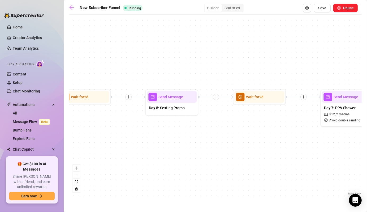
drag, startPoint x: 297, startPoint y: 140, endPoint x: 253, endPoint y: 141, distance: 44.0
click at [253, 141] on div "Wait for 1d Send Message Day 17 — Custom Content Promo Wait for 2d Send Message…" at bounding box center [215, 106] width 293 height 179
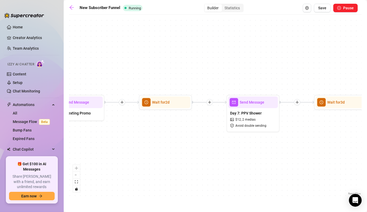
drag, startPoint x: 277, startPoint y: 144, endPoint x: 186, endPoint y: 150, distance: 91.7
click at [183, 149] on div "Wait for 1d Send Message Day 17 — Custom Content Promo Wait for 2d Send Message…" at bounding box center [215, 106] width 293 height 179
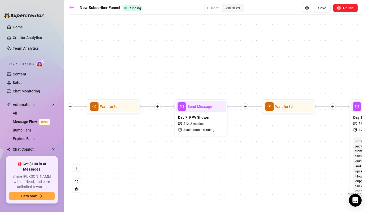
drag, startPoint x: 301, startPoint y: 168, endPoint x: 236, endPoint y: 172, distance: 65.6
click at [236, 172] on div "Wait for 1d Send Message Day 17 — Custom Content Promo Wait for 2d Send Message…" at bounding box center [215, 106] width 293 height 179
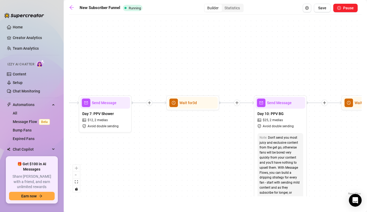
drag, startPoint x: 287, startPoint y: 164, endPoint x: 192, endPoint y: 156, distance: 95.3
click at [192, 156] on div "Wait for 1d Send Message Day 17 — Custom Content Promo Wait for 2d Send Message…" at bounding box center [215, 106] width 293 height 179
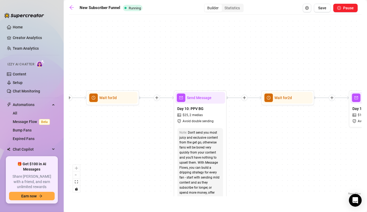
drag, startPoint x: 316, startPoint y: 139, endPoint x: 241, endPoint y: 140, distance: 75.6
click at [241, 140] on div "Wait for 1d Send Message Day 17 — Custom Content Promo Wait for 2d Send Message…" at bounding box center [215, 106] width 293 height 179
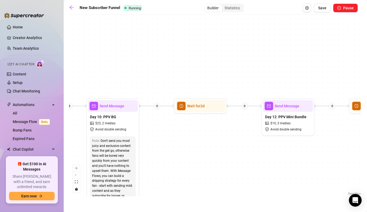
drag, startPoint x: 301, startPoint y: 143, endPoint x: 233, endPoint y: 154, distance: 68.5
click at [223, 150] on div "Wait for 1d Send Message Day 17 — Custom Content Promo Wait for 2d Send Message…" at bounding box center [215, 106] width 293 height 179
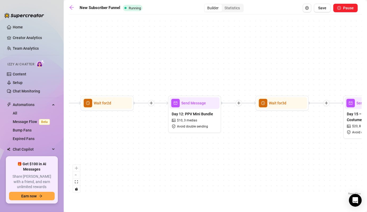
drag, startPoint x: 319, startPoint y: 159, endPoint x: 224, endPoint y: 156, distance: 94.2
click at [224, 156] on div "Wait for 1d Send Message Day 17 — Custom Content Promo Wait for 2d Send Message…" at bounding box center [215, 106] width 293 height 179
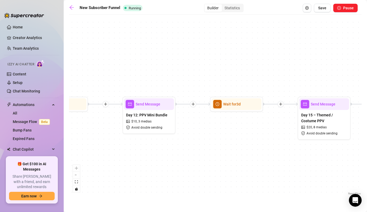
drag, startPoint x: 287, startPoint y: 157, endPoint x: 231, endPoint y: 158, distance: 56.0
click at [231, 158] on div "Wait for 1d Send Message Day 17 — Custom Content Promo Wait for 2d Send Message…" at bounding box center [215, 106] width 293 height 179
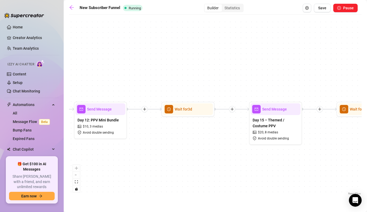
drag, startPoint x: 244, startPoint y: 159, endPoint x: 207, endPoint y: 163, distance: 37.6
click at [207, 163] on div "Wait for 1d Send Message Day 17 — Custom Content Promo Wait for 2d Send Message…" at bounding box center [215, 106] width 293 height 179
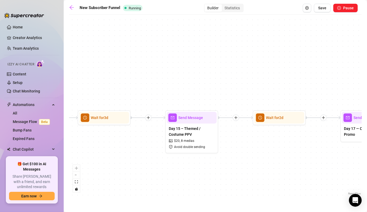
drag, startPoint x: 322, startPoint y: 154, endPoint x: 235, endPoint y: 163, distance: 88.0
click at [235, 163] on div "Wait for 1d Send Message Day 17 — Custom Content Promo Wait for 2d Send Message…" at bounding box center [215, 106] width 293 height 179
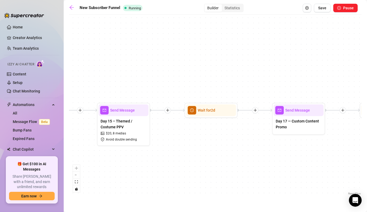
drag, startPoint x: 291, startPoint y: 162, endPoint x: 202, endPoint y: 154, distance: 89.0
click at [202, 154] on div "Wait for 1d Send Message Day 17 — Custom Content Promo Wait for 2d Send Message…" at bounding box center [215, 106] width 293 height 179
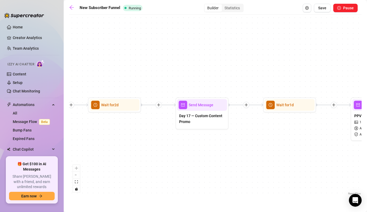
drag, startPoint x: 279, startPoint y: 168, endPoint x: 212, endPoint y: 159, distance: 66.9
click at [212, 159] on div "Wait for 1d Send Message Day 17 — Custom Content Promo Wait for 2d Send Message…" at bounding box center [215, 106] width 293 height 179
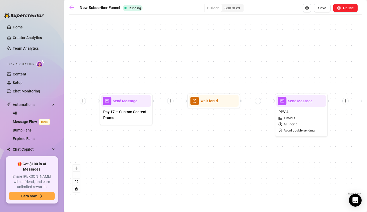
drag, startPoint x: 285, startPoint y: 168, endPoint x: 234, endPoint y: 166, distance: 51.0
click at [234, 166] on div "Wait for 1d Send Message Day 17 — Custom Content Promo Wait for 2d Send Message…" at bounding box center [215, 106] width 293 height 179
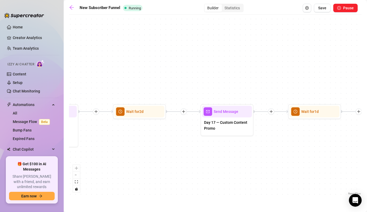
drag, startPoint x: 131, startPoint y: 156, endPoint x: 226, endPoint y: 168, distance: 95.6
click at [226, 168] on div "Wait for 1d Send Message Day 17 — Custom Content Promo Wait for 2d Send Message…" at bounding box center [215, 106] width 293 height 179
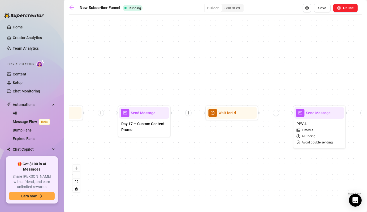
drag, startPoint x: 255, startPoint y: 84, endPoint x: 178, endPoint y: 85, distance: 76.9
click at [178, 85] on div "Wait for 1d Send Message Day 17 — Custom Content Promo Wait for 2d Send Message…" at bounding box center [215, 106] width 293 height 179
click at [225, 114] on span "Wait for 1d" at bounding box center [227, 113] width 18 height 6
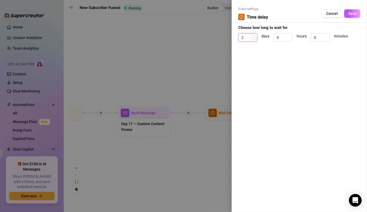
click at [255, 36] on icon "up" at bounding box center [254, 36] width 2 height 2
click at [254, 39] on icon "down" at bounding box center [254, 39] width 2 height 2
click at [350, 12] on span "Save" at bounding box center [352, 13] width 8 height 4
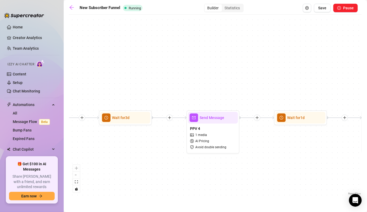
drag, startPoint x: 250, startPoint y: 71, endPoint x: 137, endPoint y: 77, distance: 112.6
click at [137, 77] on div "Wait for 3d Send Message Day 17 — Custom Content Promo Wait for 2d Send Message…" at bounding box center [215, 106] width 293 height 179
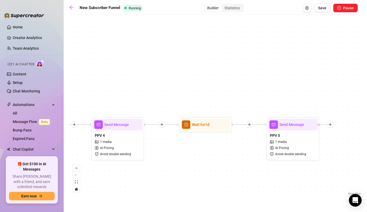
drag, startPoint x: 223, startPoint y: 104, endPoint x: 148, endPoint y: 111, distance: 75.3
click at [136, 110] on div "Wait for 3d Send Message Day 17 — Custom Content Promo Wait for 2d Send Message…" at bounding box center [215, 106] width 293 height 179
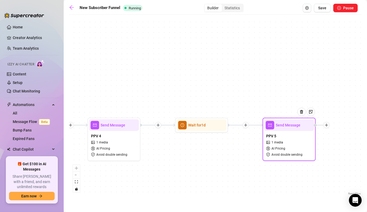
click at [274, 122] on div "Send Message" at bounding box center [289, 125] width 50 height 12
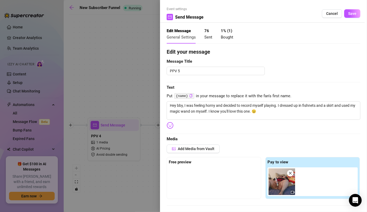
click at [141, 84] on div at bounding box center [183, 106] width 367 height 212
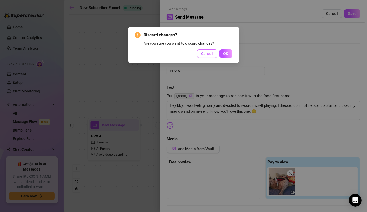
click at [208, 51] on button "Cancel" at bounding box center [207, 53] width 20 height 8
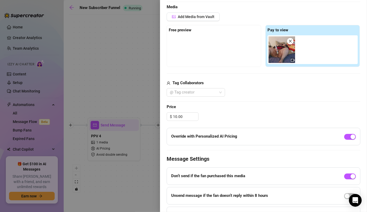
scroll to position [163, 0]
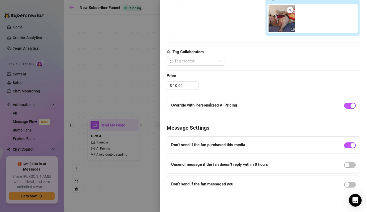
click at [141, 90] on div at bounding box center [183, 106] width 367 height 212
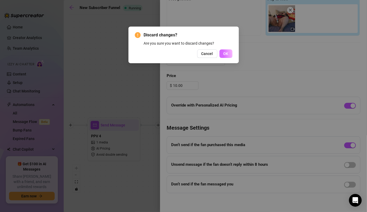
click at [224, 54] on span "OK" at bounding box center [225, 53] width 5 height 4
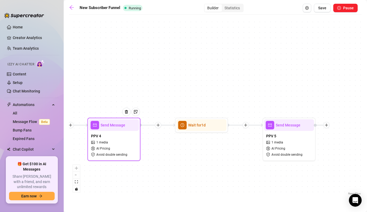
click at [129, 127] on div at bounding box center [128, 115] width 23 height 27
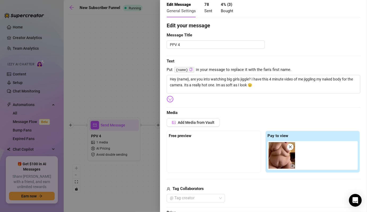
scroll to position [0, 0]
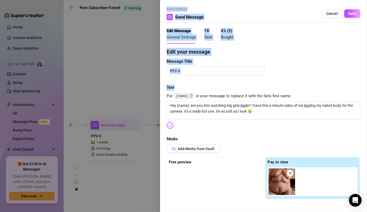
drag, startPoint x: 149, startPoint y: 86, endPoint x: 179, endPoint y: 88, distance: 29.5
click at [179, 88] on div "Event settings Send Message Cancel Save Edit Message General Settings 78 Sent 4…" at bounding box center [183, 106] width 367 height 212
click at [127, 73] on div at bounding box center [183, 106] width 367 height 212
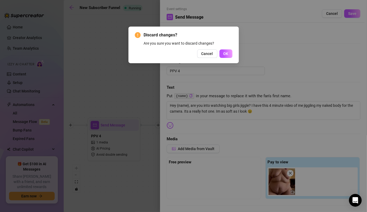
click at [149, 90] on div "Discard changes? Are you sure you want to discard changes? Cancel OK" at bounding box center [183, 106] width 367 height 212
click at [206, 50] on button "Cancel" at bounding box center [207, 53] width 20 height 8
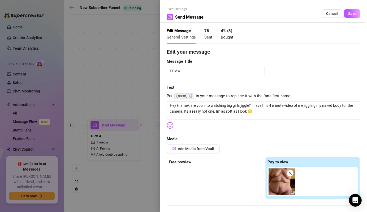
click at [142, 85] on div at bounding box center [183, 106] width 367 height 212
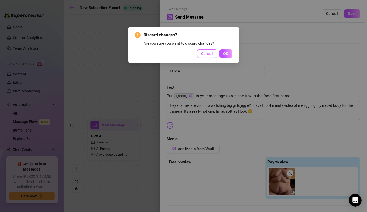
click at [210, 54] on span "Cancel" at bounding box center [207, 53] width 12 height 4
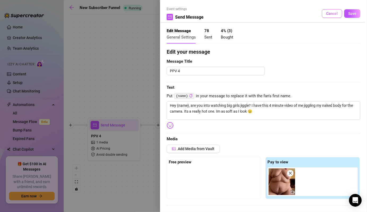
click at [328, 14] on span "Cancel" at bounding box center [332, 13] width 12 height 4
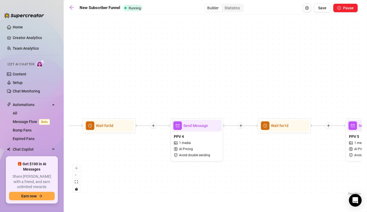
drag, startPoint x: 170, startPoint y: 68, endPoint x: 252, endPoint y: 68, distance: 82.7
click at [252, 68] on div "Wait for 3d Send Message Day 17 — Custom Content Promo Wait for 2d Send Message…" at bounding box center [215, 106] width 293 height 179
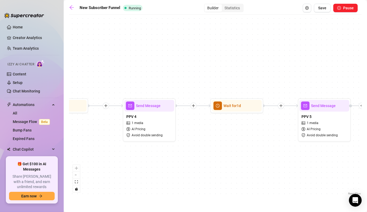
drag, startPoint x: 219, startPoint y: 75, endPoint x: 173, endPoint y: 56, distance: 49.4
click at [173, 56] on div "Wait for 3d Send Message Day 17 — Custom Content Promo Wait for 2d Send Message…" at bounding box center [215, 106] width 293 height 179
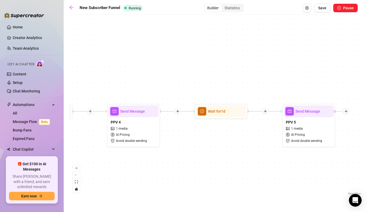
drag, startPoint x: 193, startPoint y: 60, endPoint x: 177, endPoint y: 66, distance: 16.6
click at [177, 66] on div "Wait for 3d Send Message Day 17 — Custom Content Promo Wait for 2d Send Message…" at bounding box center [215, 106] width 293 height 179
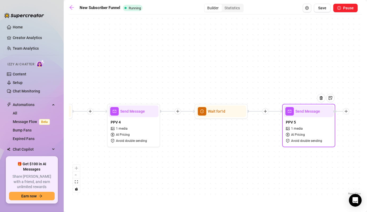
click at [305, 113] on span "Send Message" at bounding box center [307, 111] width 25 height 6
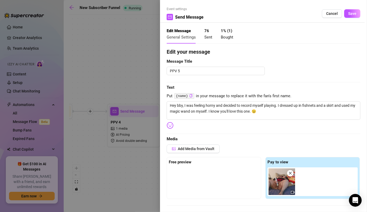
click at [132, 83] on div at bounding box center [183, 106] width 367 height 212
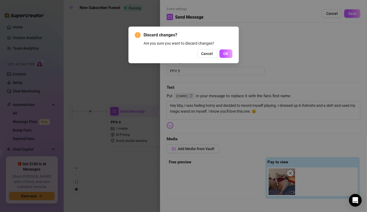
click at [132, 83] on div "Discard changes? Are you sure you want to discard changes? Cancel OK" at bounding box center [183, 106] width 367 height 212
click at [207, 54] on span "Cancel" at bounding box center [207, 53] width 12 height 4
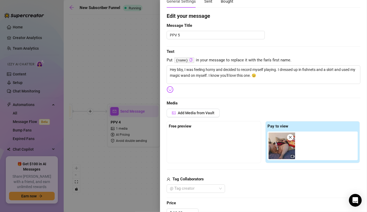
scroll to position [33, 0]
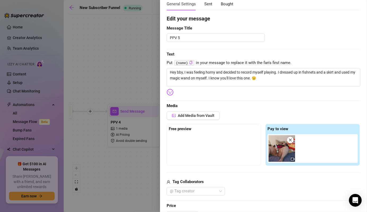
click at [142, 74] on div at bounding box center [183, 106] width 367 height 212
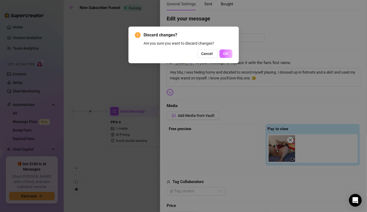
click at [222, 55] on button "OK" at bounding box center [225, 53] width 13 height 8
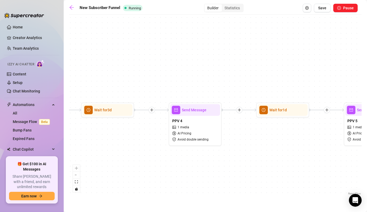
drag, startPoint x: 154, startPoint y: 73, endPoint x: 216, endPoint y: 72, distance: 62.1
click at [216, 72] on div "Wait for 3d Send Message Day 17 — Custom Content Promo Wait for 2d Send Message…" at bounding box center [215, 106] width 293 height 179
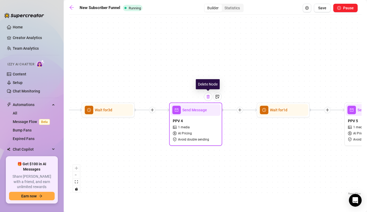
click at [208, 100] on div at bounding box center [208, 96] width 8 height 8
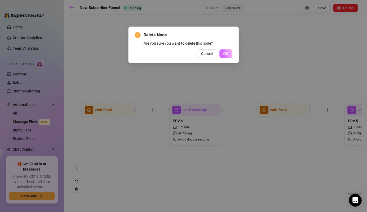
click at [225, 51] on button "OK" at bounding box center [225, 53] width 13 height 8
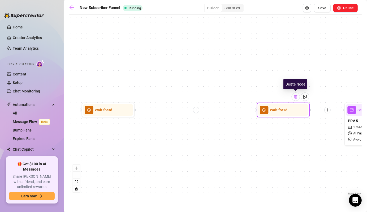
click at [296, 98] on img at bounding box center [295, 96] width 4 height 4
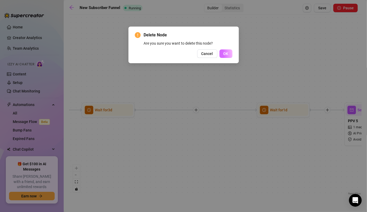
click at [225, 50] on button "OK" at bounding box center [225, 53] width 13 height 8
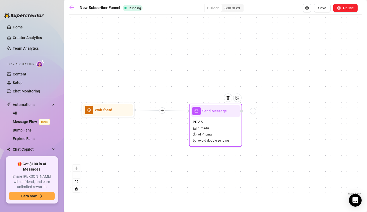
drag, startPoint x: 351, startPoint y: 108, endPoint x: 189, endPoint y: 110, distance: 161.8
click at [189, 110] on div "Send Message PPV 5 1 media AI Pricing Avoid double sending" at bounding box center [215, 124] width 53 height 43
click at [190, 107] on div "Send Message PPV 5 1 media AI Pricing Avoid double sending" at bounding box center [216, 123] width 53 height 43
click at [207, 112] on div "Send Message" at bounding box center [216, 109] width 50 height 12
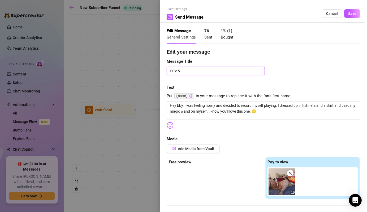
drag, startPoint x: 209, startPoint y: 72, endPoint x: 120, endPoint y: 65, distance: 89.6
click at [120, 65] on div "Event settings Send Message Cancel Save Edit Message General Settings 76 Sent 1…" at bounding box center [183, 106] width 367 height 212
paste textarea "Day 20 – Mini PPV Tease"
click at [348, 14] on span "Save" at bounding box center [352, 13] width 8 height 4
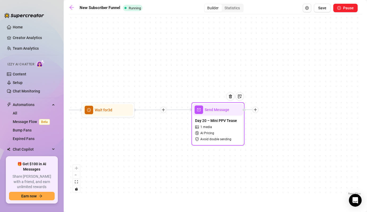
click at [216, 112] on span "Send Message" at bounding box center [216, 110] width 25 height 6
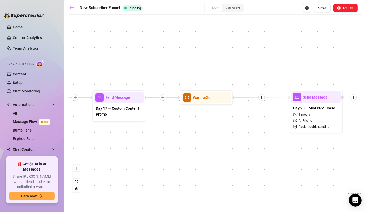
drag, startPoint x: 150, startPoint y: 143, endPoint x: 248, endPoint y: 130, distance: 98.9
click at [248, 130] on div "Wait for 3d Send Message Day 17 — Custom Content Promo Wait for 2d Send Message…" at bounding box center [215, 106] width 293 height 179
click at [322, 9] on span "Save" at bounding box center [322, 8] width 8 height 4
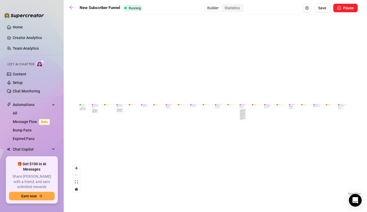
drag, startPoint x: 212, startPoint y: 135, endPoint x: 198, endPoint y: 142, distance: 15.7
click at [198, 142] on div "Wait for 3d Send Message Day 17 — Custom Content Promo Wait for 2d Send Message…" at bounding box center [215, 106] width 293 height 179
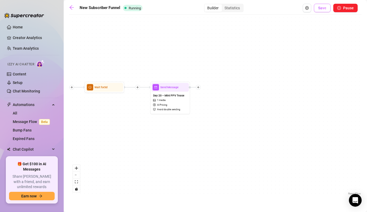
click at [321, 11] on button "Save" at bounding box center [322, 8] width 17 height 8
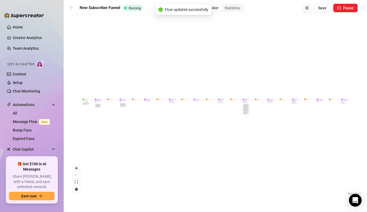
click at [71, 8] on icon "arrow-left" at bounding box center [71, 7] width 5 height 5
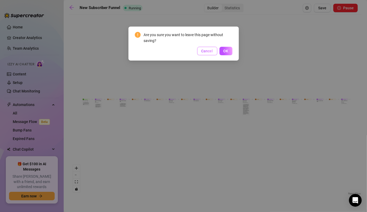
click at [207, 51] on span "Cancel" at bounding box center [207, 51] width 12 height 4
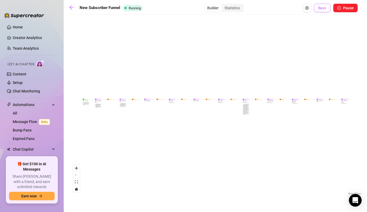
click at [322, 10] on span "Save" at bounding box center [322, 8] width 8 height 4
click at [73, 9] on icon "arrow-left" at bounding box center [71, 7] width 5 height 5
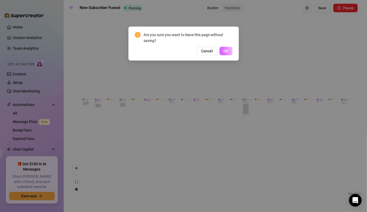
click at [229, 49] on button "OK" at bounding box center [225, 51] width 13 height 8
